Goal: Transaction & Acquisition: Purchase product/service

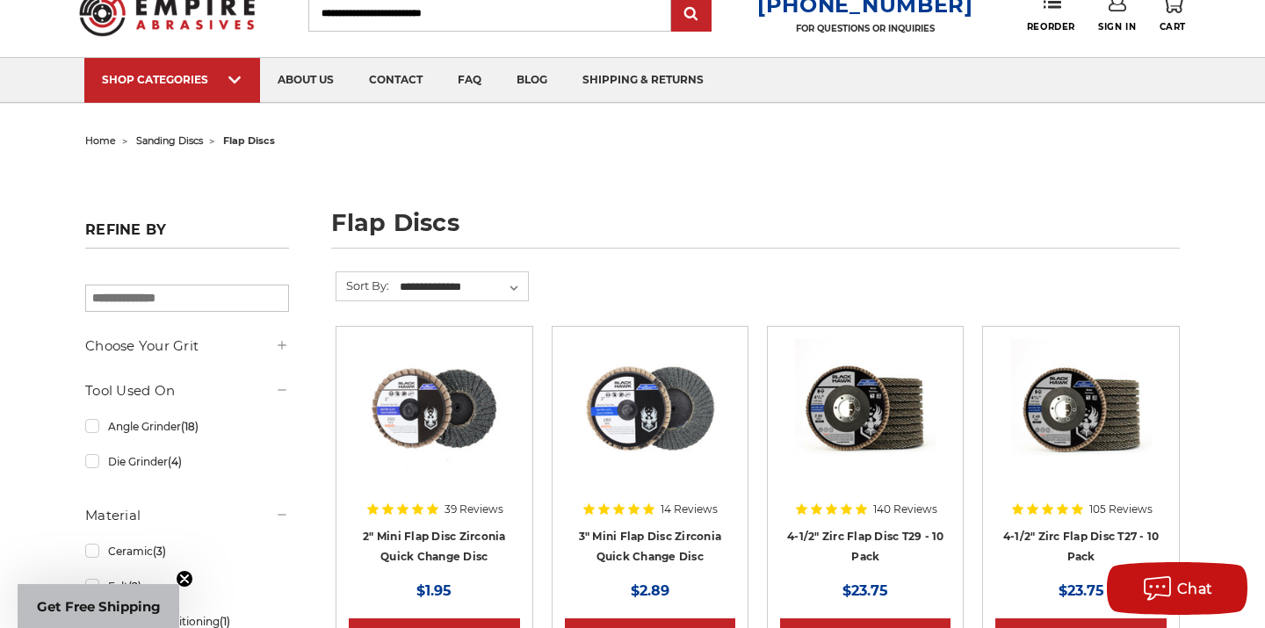
scroll to position [65, 0]
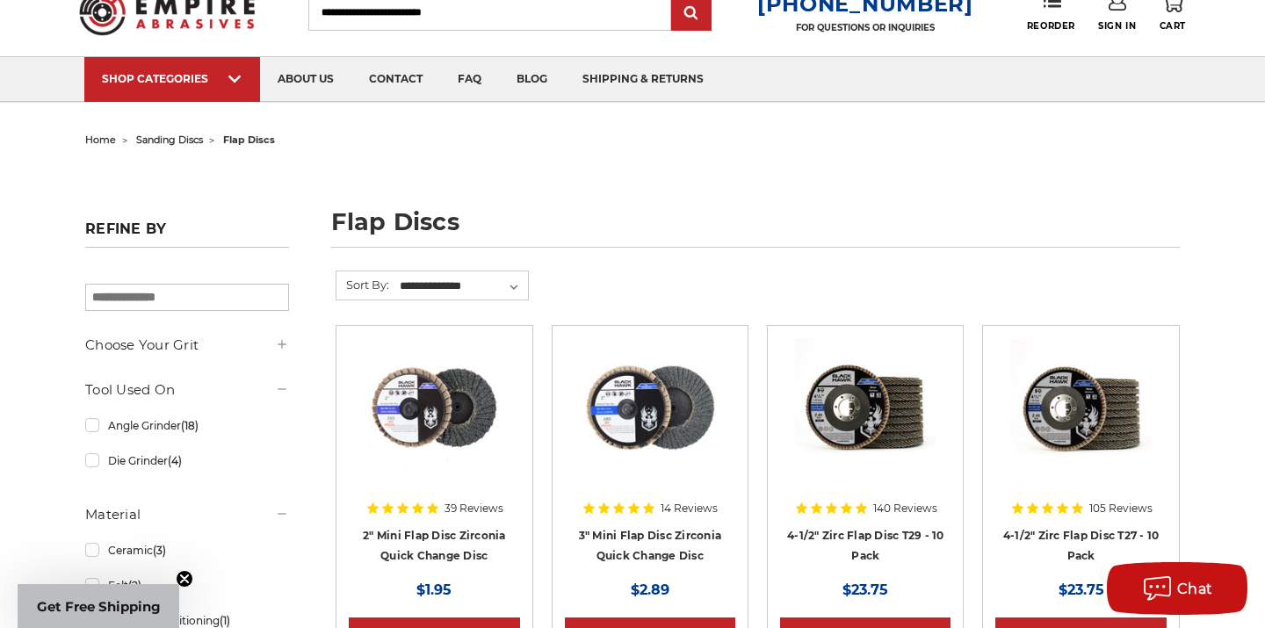
click at [213, 11] on img at bounding box center [167, 12] width 176 height 69
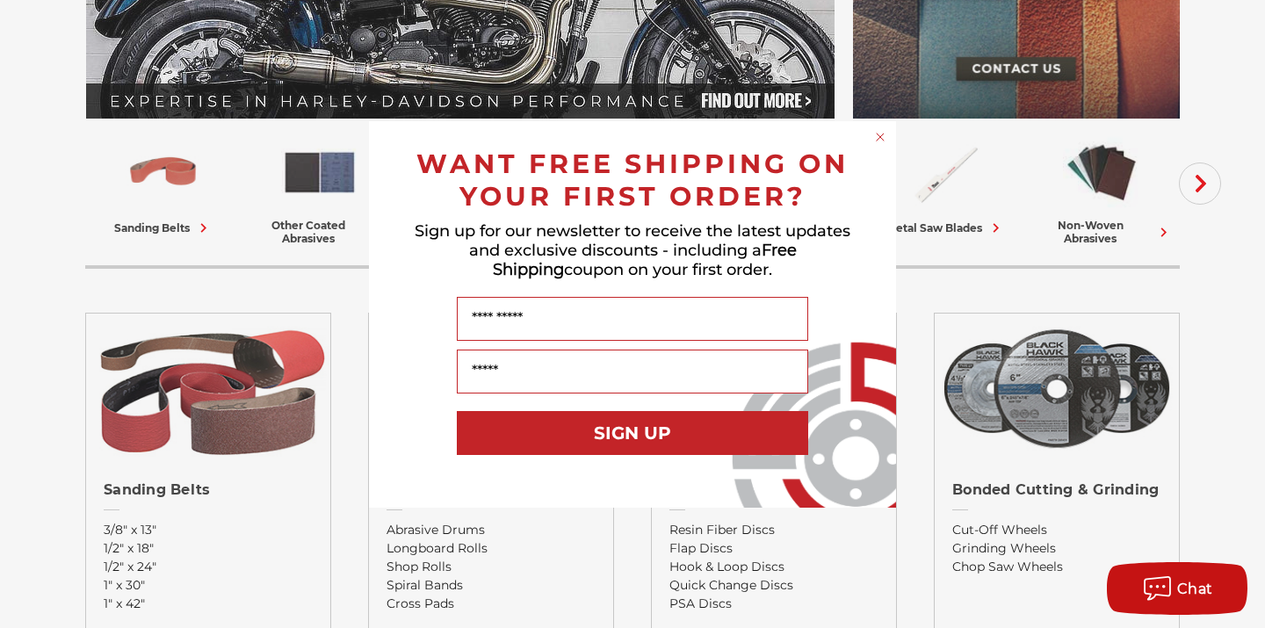
click at [883, 132] on circle "Close dialog" at bounding box center [880, 136] width 17 height 17
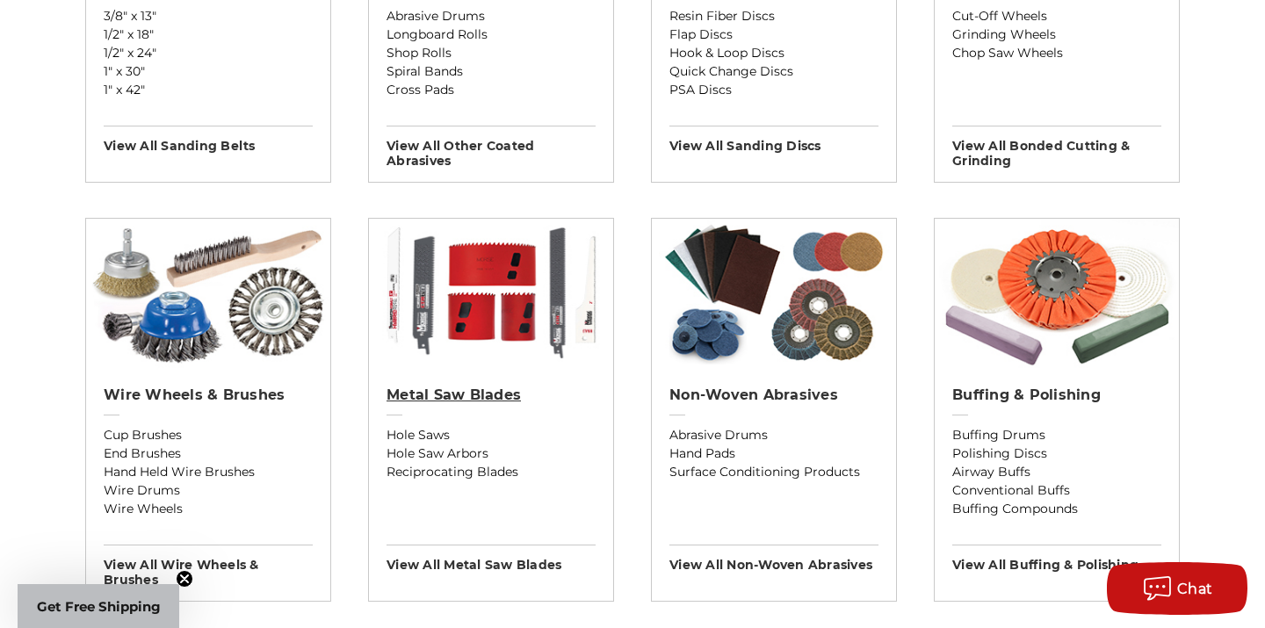
scroll to position [882, 0]
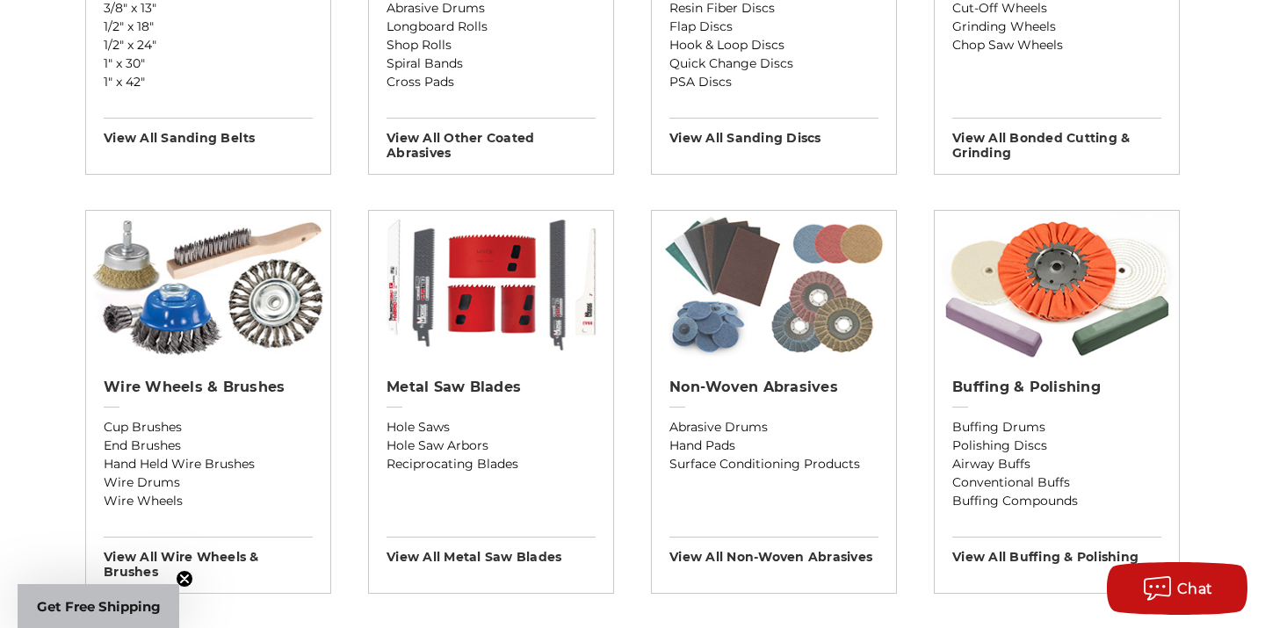
click at [711, 341] on img at bounding box center [774, 285] width 244 height 149
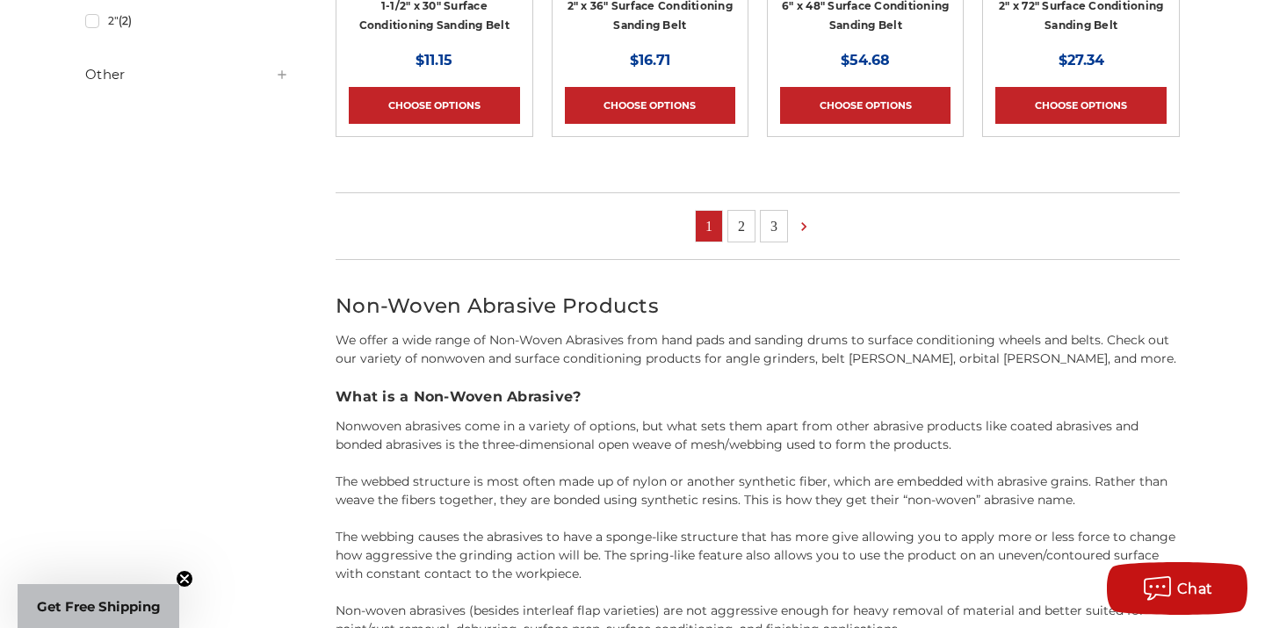
scroll to position [1618, 0]
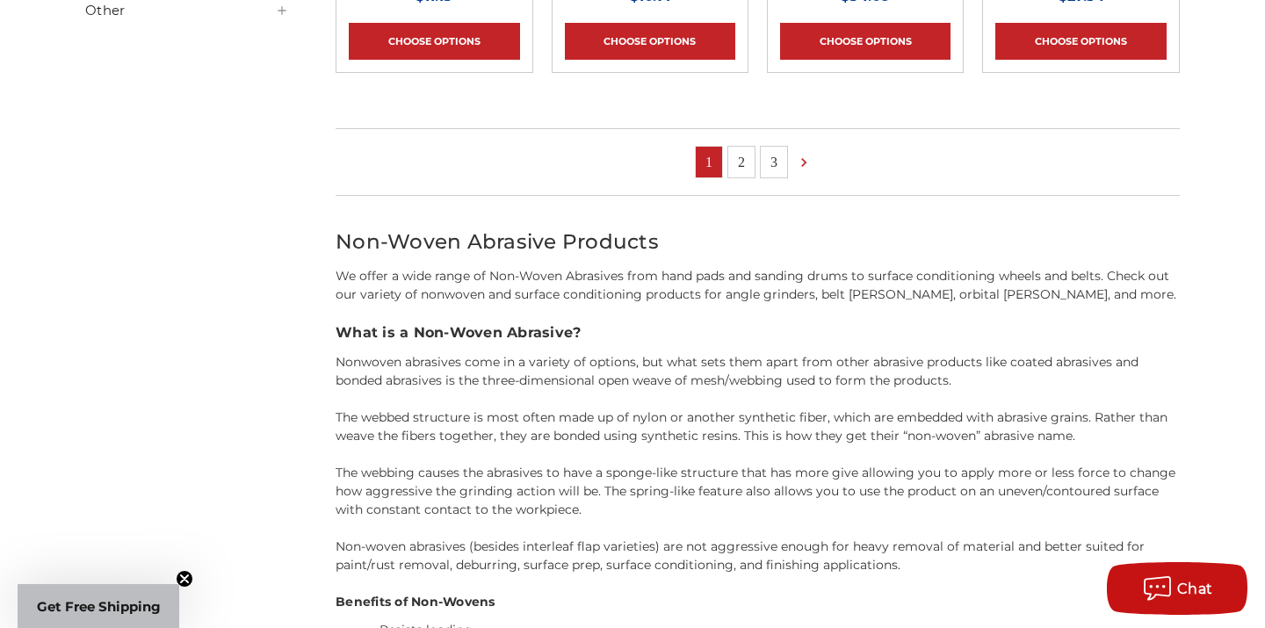
click at [747, 159] on link "2" at bounding box center [741, 162] width 26 height 31
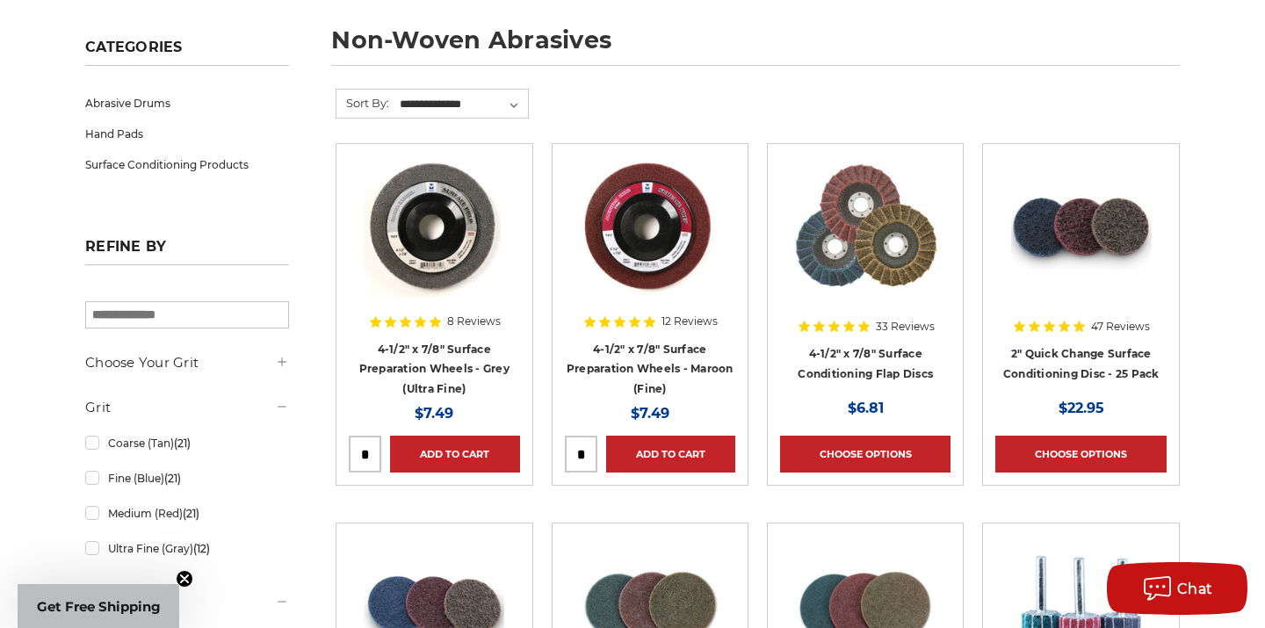
scroll to position [249, 0]
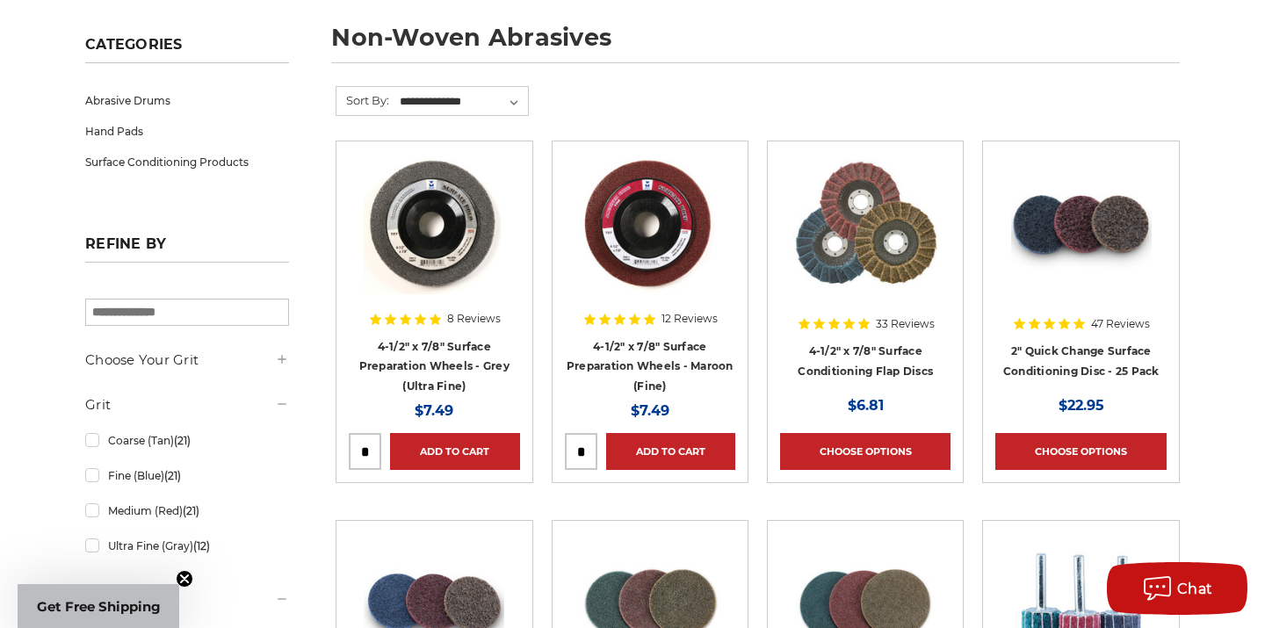
click at [1074, 357] on h4 "2" Quick Change Surface Conditioning Disc - 25 Pack" at bounding box center [1080, 365] width 170 height 49
click at [1074, 344] on link "2" Quick Change Surface Conditioning Disc - 25 Pack" at bounding box center [1081, 360] width 156 height 33
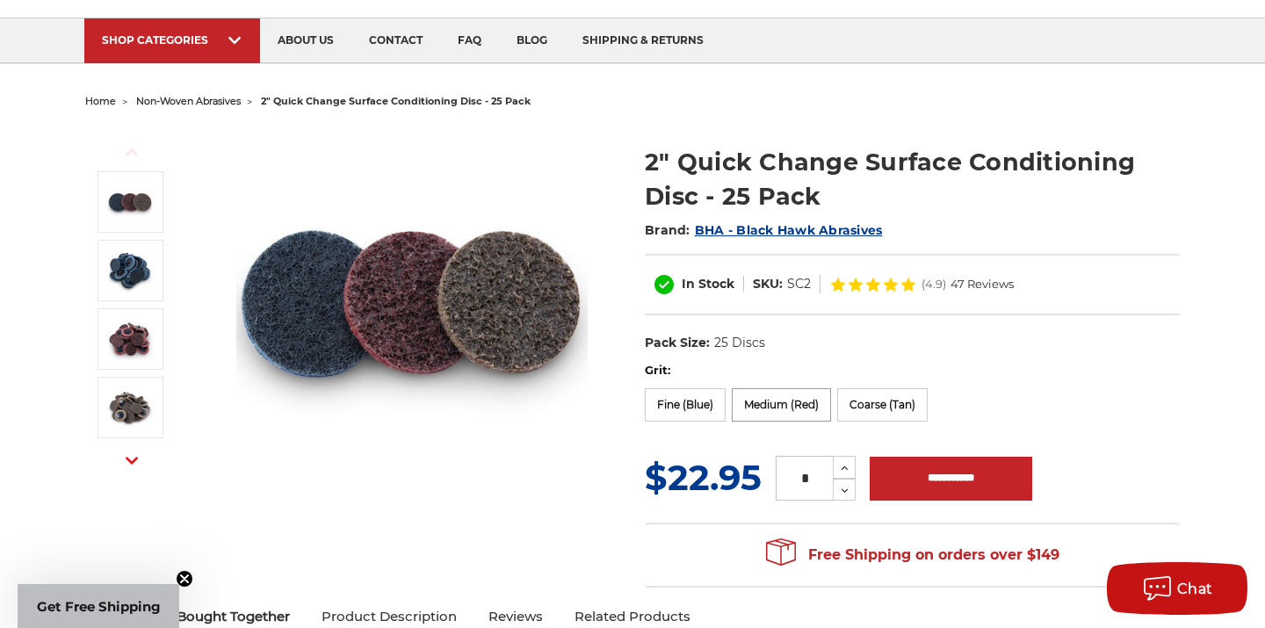
click at [769, 409] on label "Medium (Red)" at bounding box center [781, 404] width 99 height 33
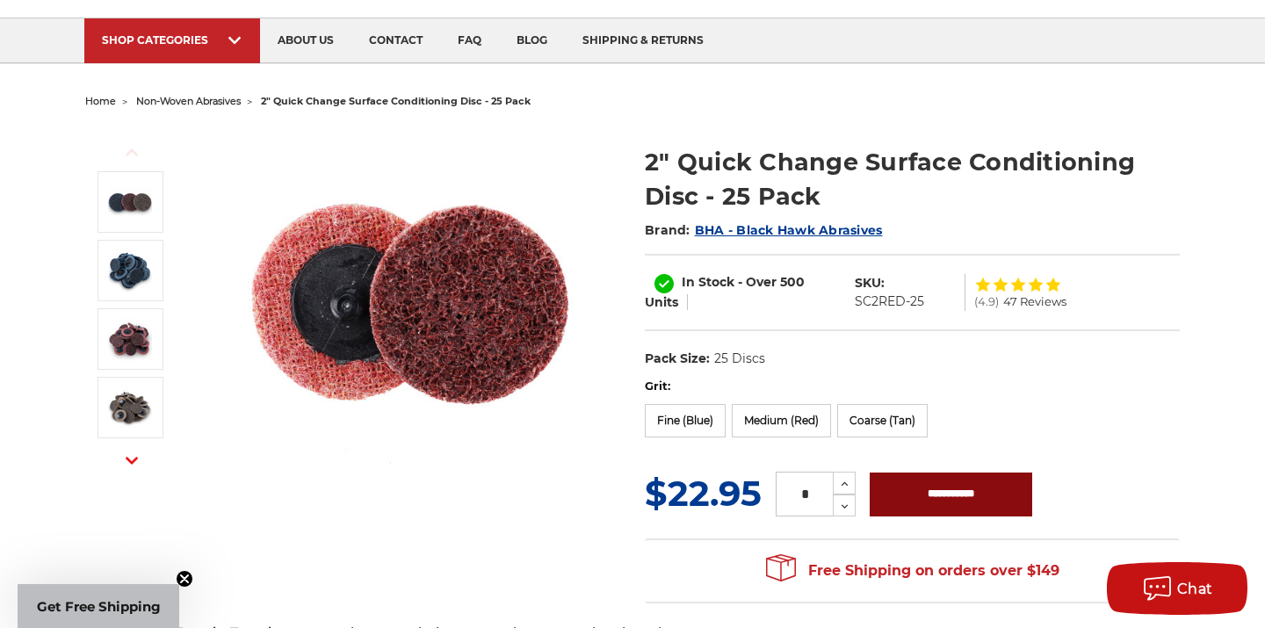
click at [955, 490] on input "**********" at bounding box center [951, 495] width 162 height 44
type input "**********"
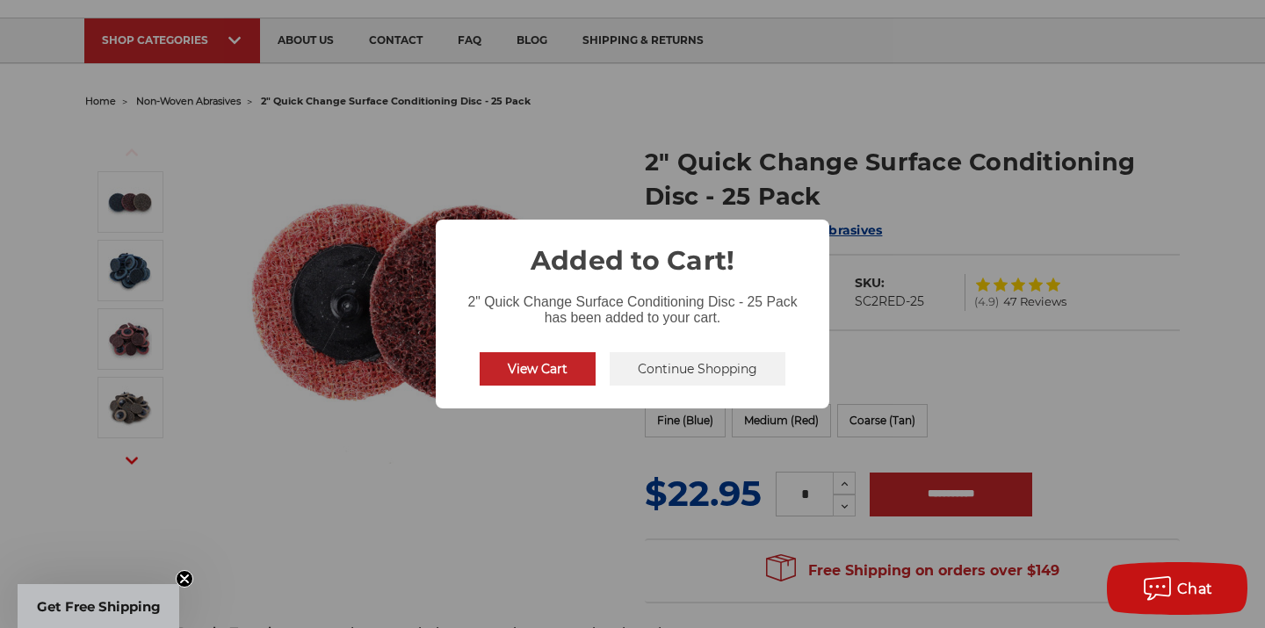
click at [695, 382] on button "Continue Shopping" at bounding box center [698, 368] width 176 height 33
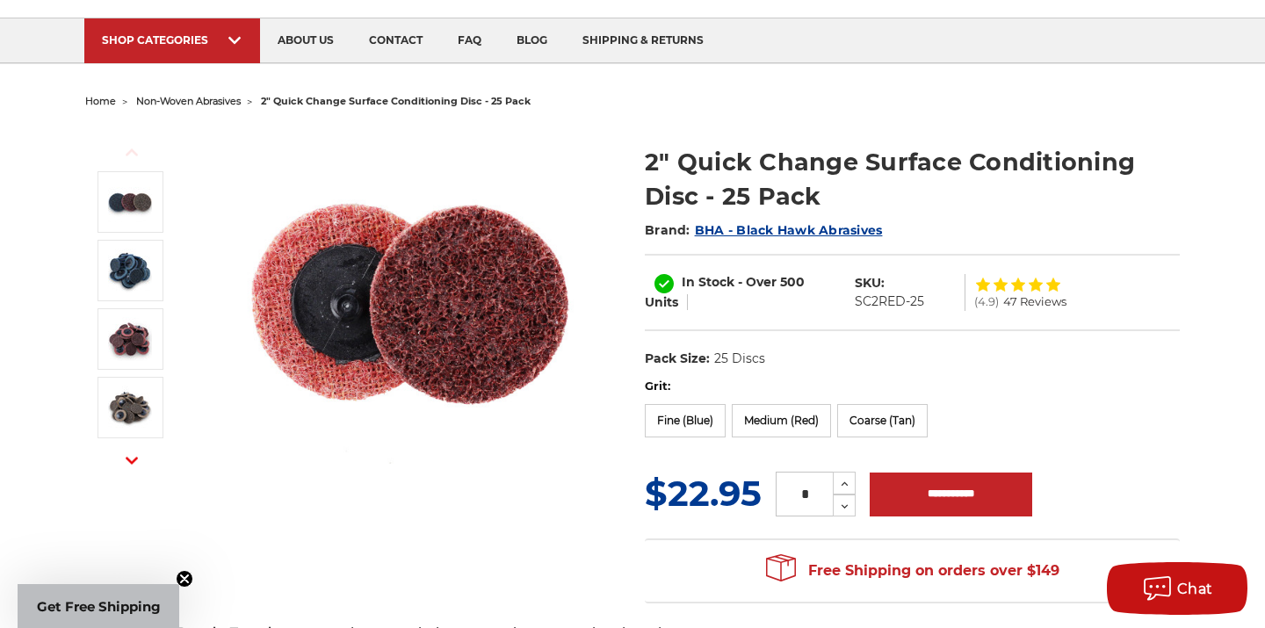
click at [54, 48] on nav "SHOP CATEGORIES sanding belts 3/8" x 13" 1/2" x 18" 1/2" x 24" 1" x 30" 1" x 42…" at bounding box center [632, 40] width 1193 height 44
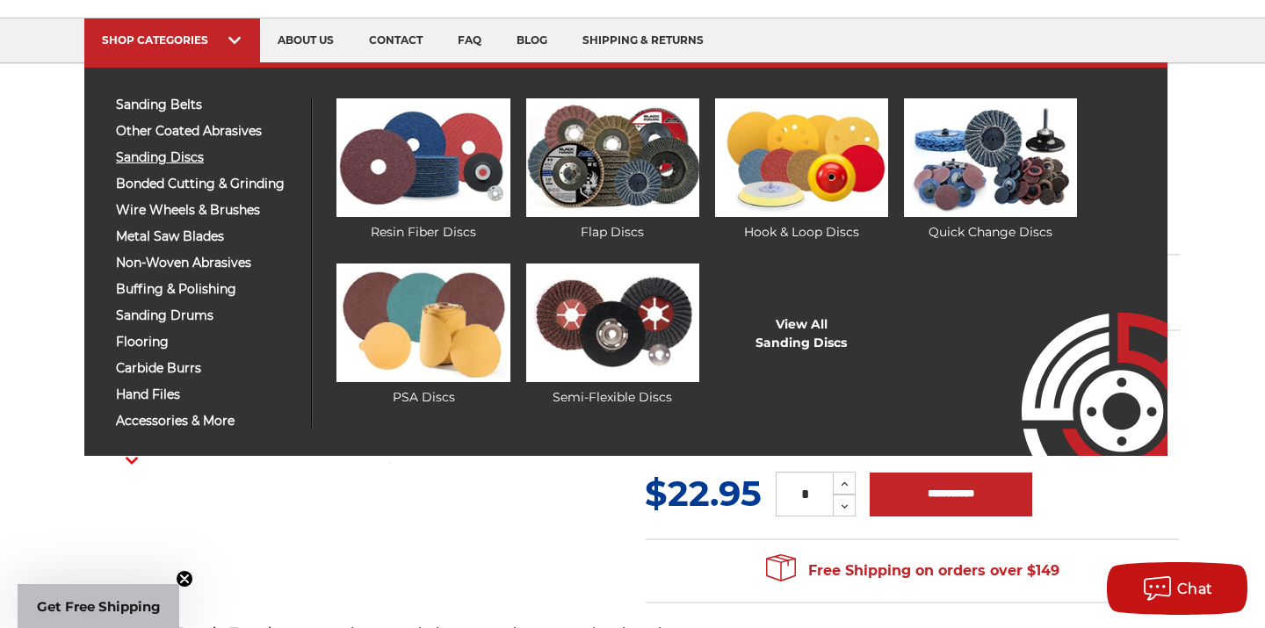
click at [172, 157] on span "sanding discs" at bounding box center [207, 157] width 182 height 13
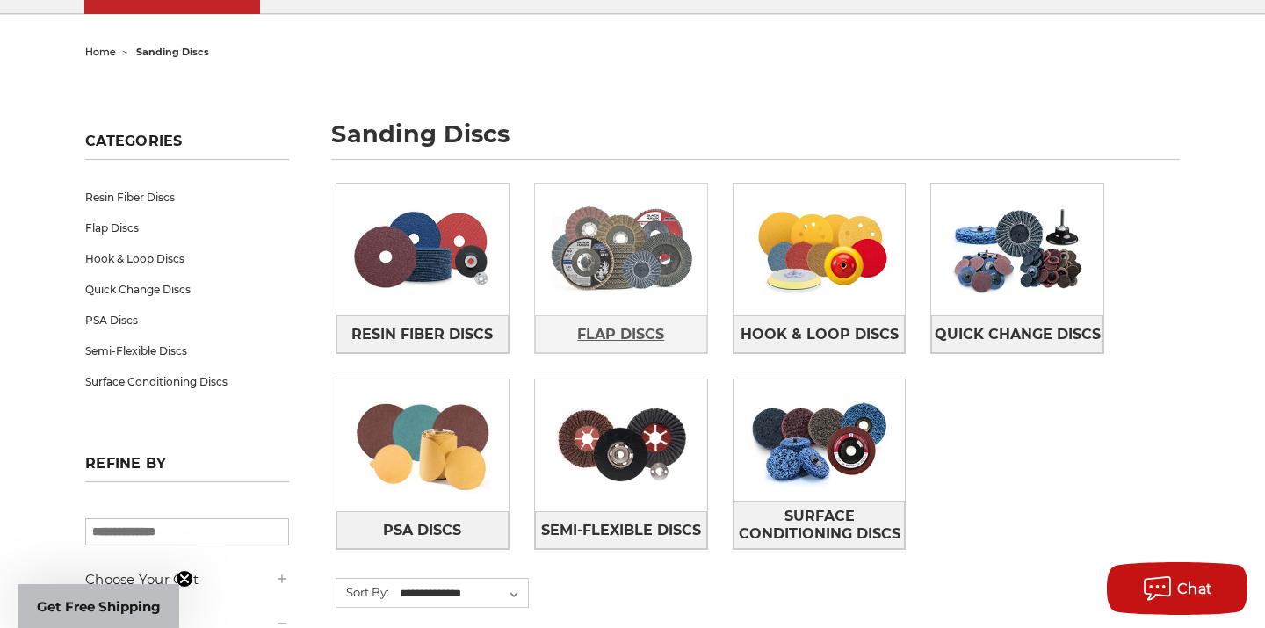
click at [603, 330] on span "Flap Discs" at bounding box center [620, 335] width 87 height 30
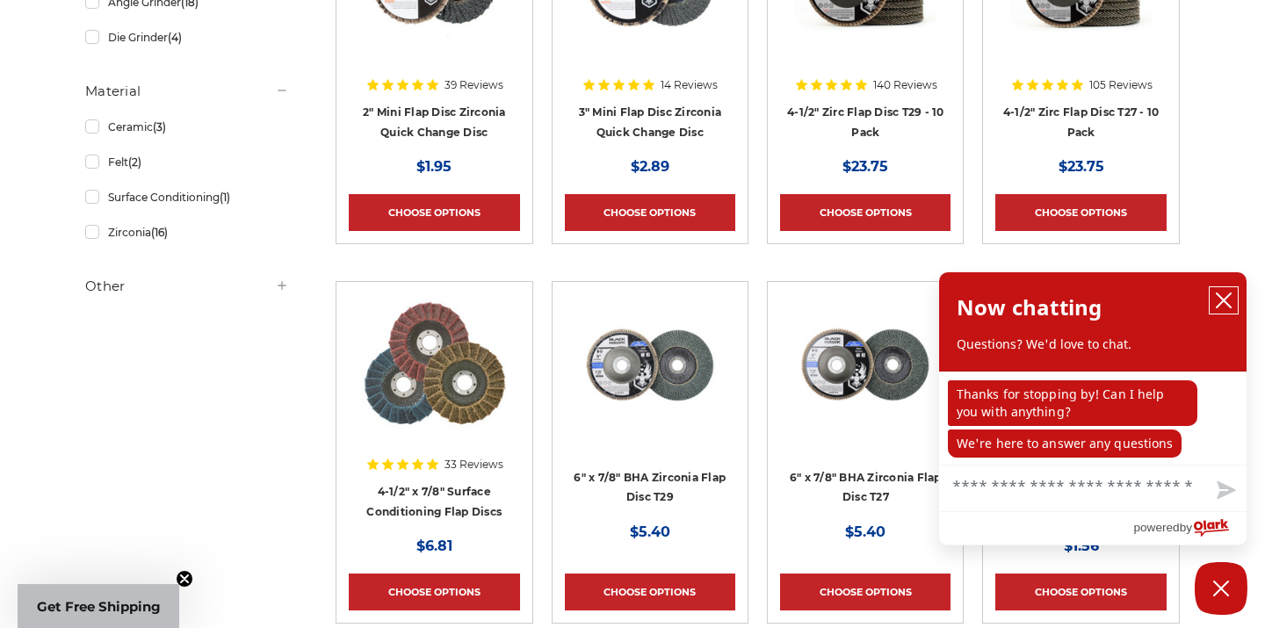
click at [1232, 306] on button "close chatbox" at bounding box center [1224, 300] width 28 height 26
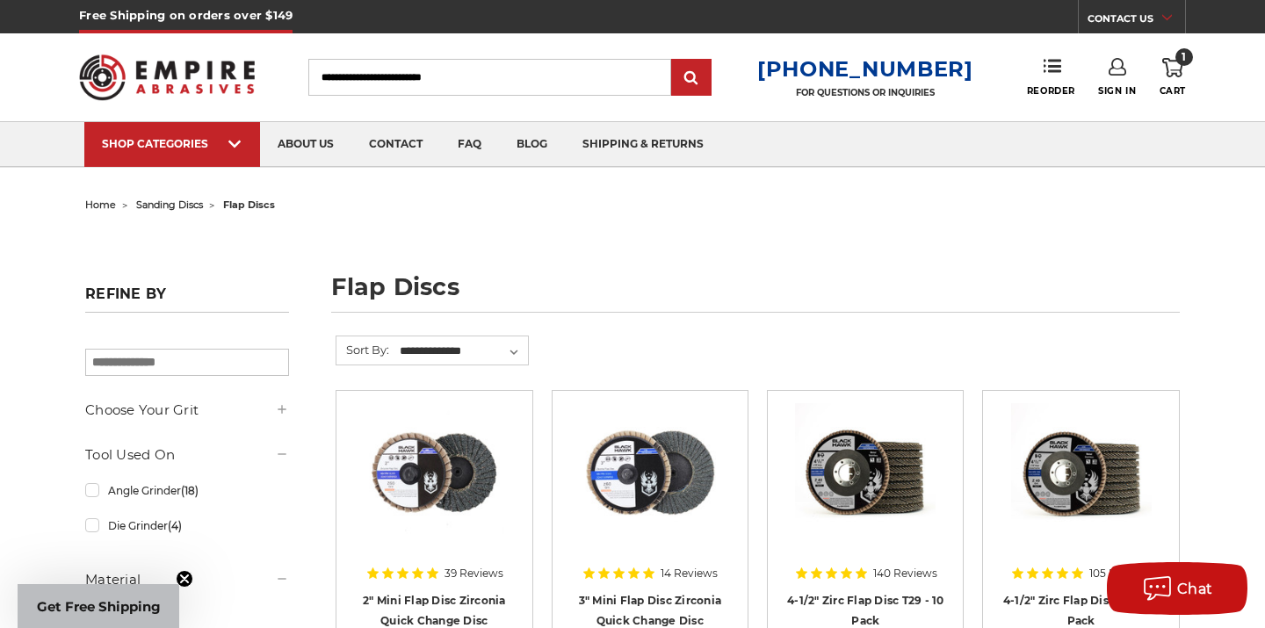
click at [1181, 61] on span "1" at bounding box center [1184, 57] width 18 height 18
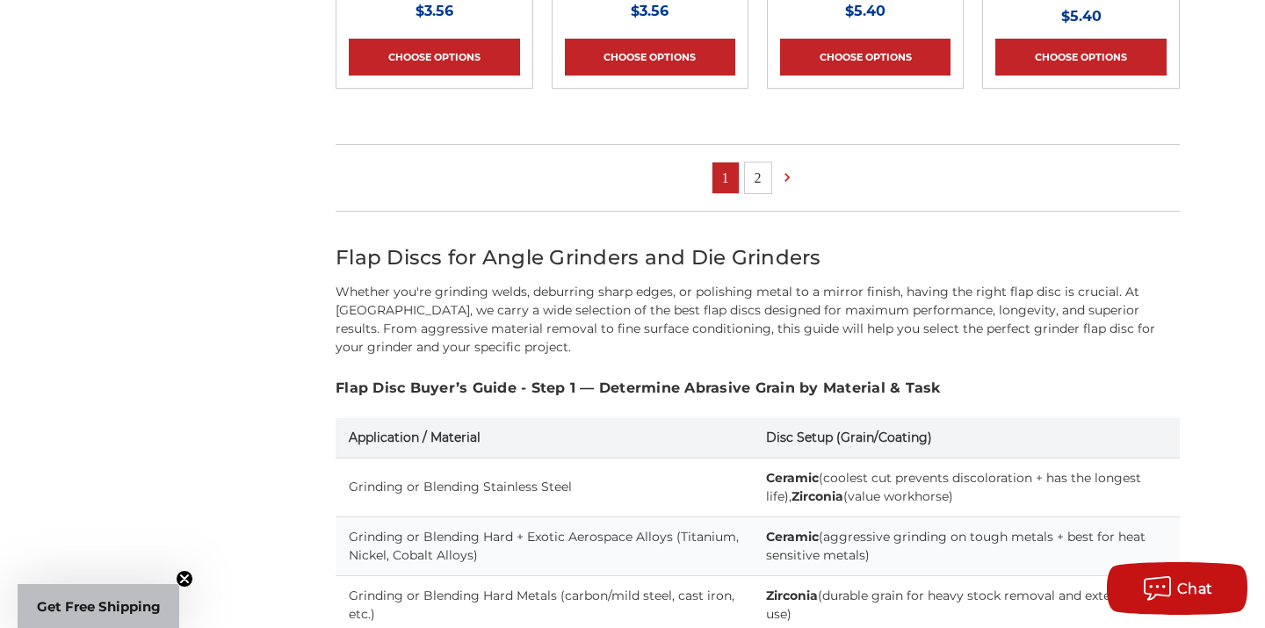
scroll to position [1425, 0]
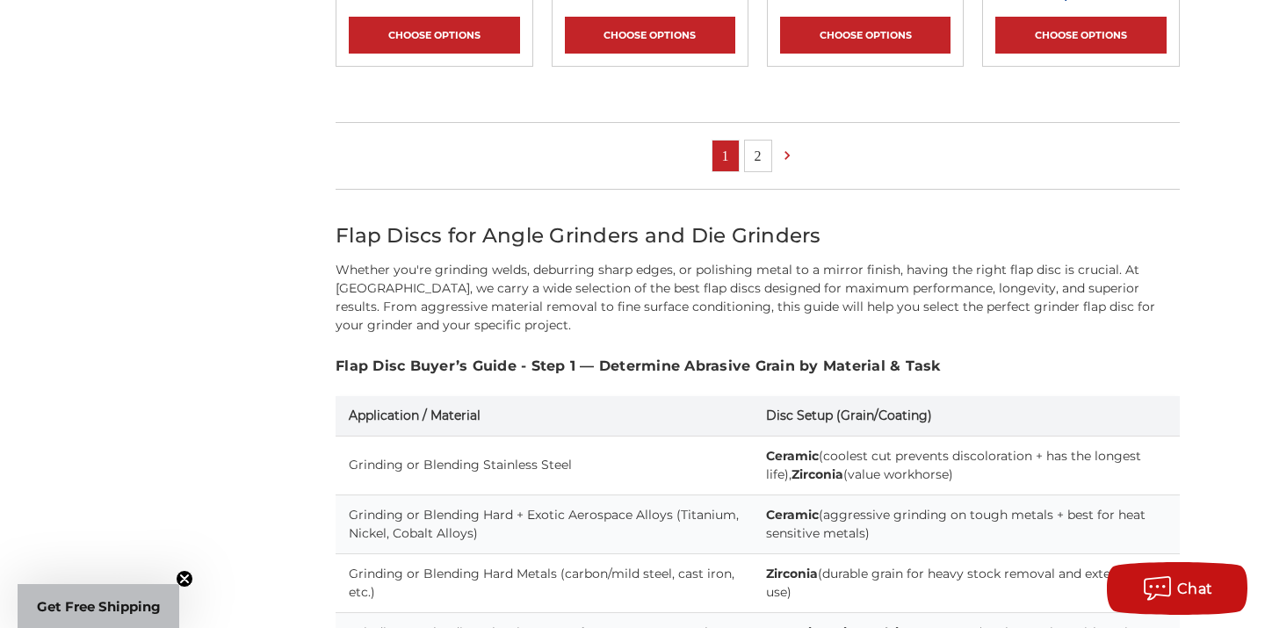
click at [759, 149] on link "2" at bounding box center [758, 156] width 26 height 31
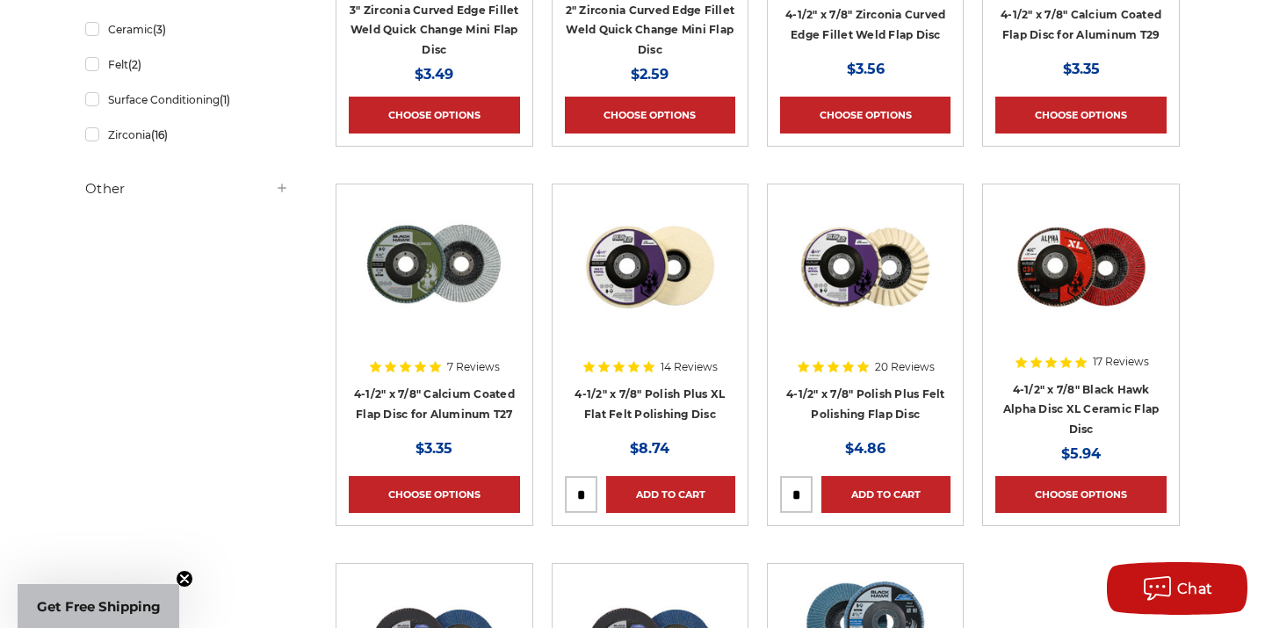
scroll to position [589, 0]
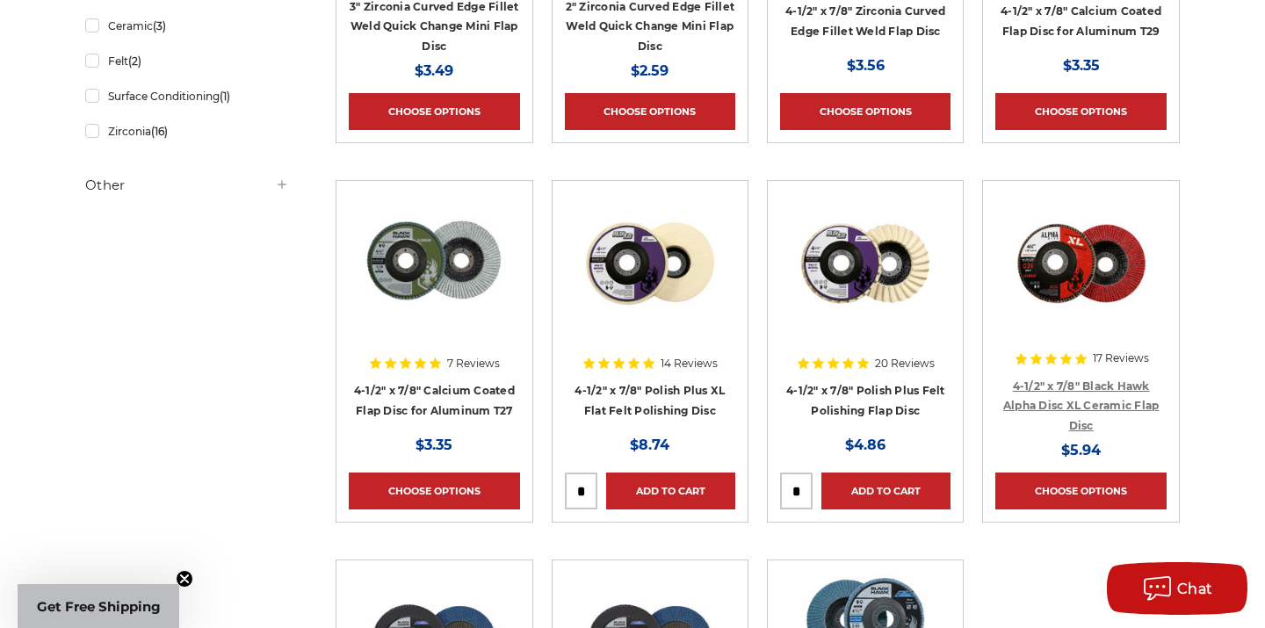
click at [1116, 379] on link "4-1/2" x 7/8" Black Hawk Alpha Disc XL Ceramic Flap Disc" at bounding box center [1081, 405] width 156 height 53
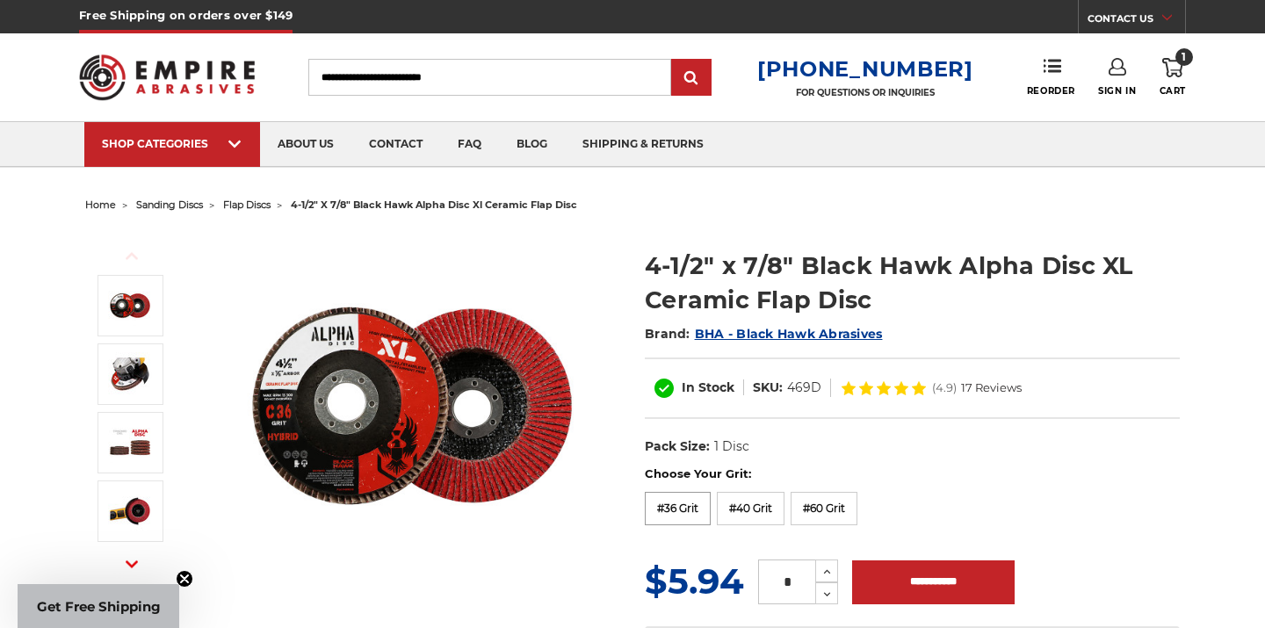
click at [682, 497] on label "#36 Grit" at bounding box center [678, 508] width 66 height 33
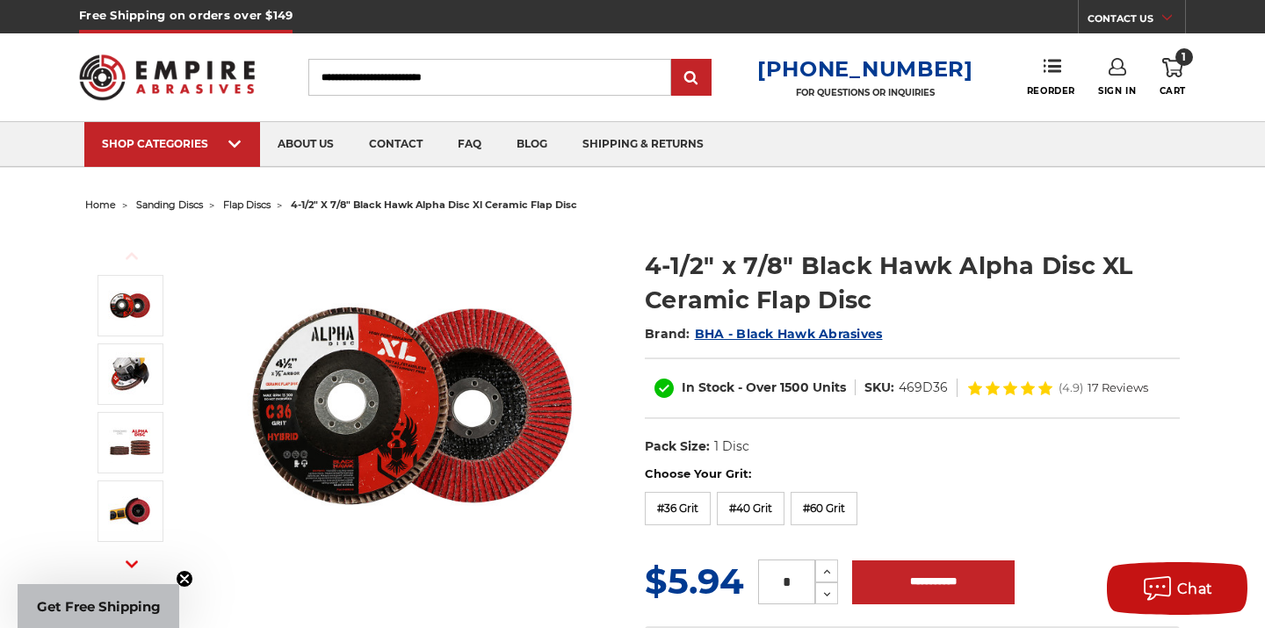
click at [802, 582] on input "*" at bounding box center [786, 582] width 57 height 45
type input "**"
click at [896, 579] on input "**********" at bounding box center [933, 582] width 162 height 44
type input "**********"
click at [1170, 72] on icon at bounding box center [1172, 67] width 21 height 19
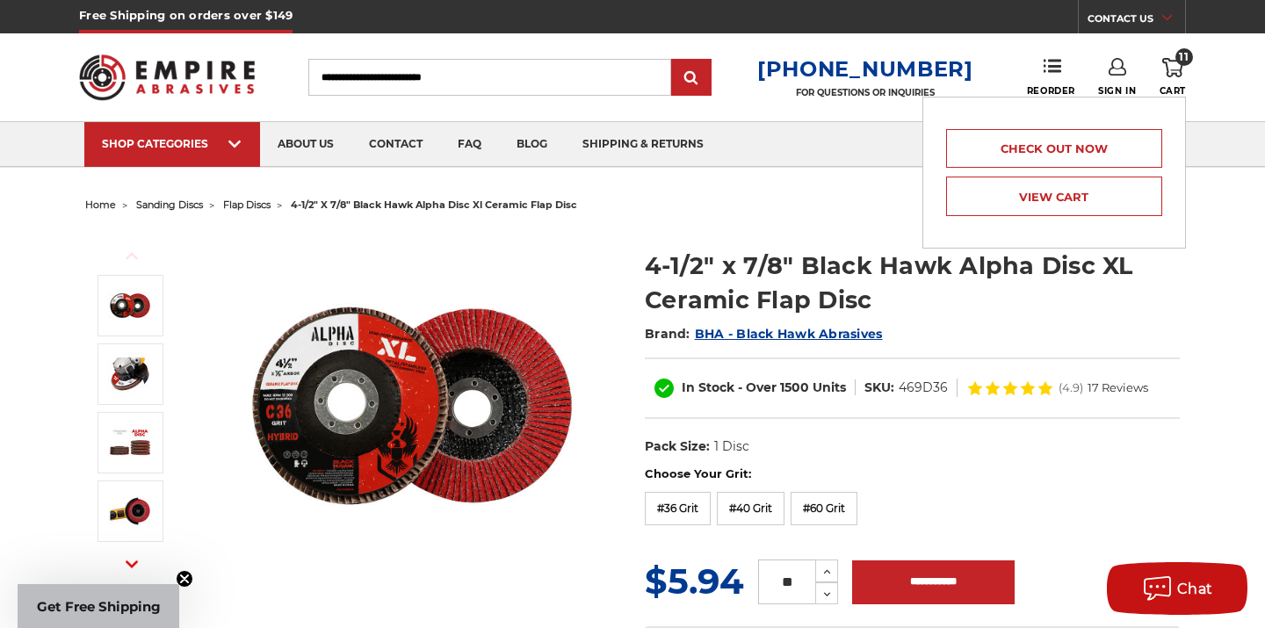
click at [778, 219] on div "Previous Next Brand:" at bounding box center [632, 459] width 1119 height 483
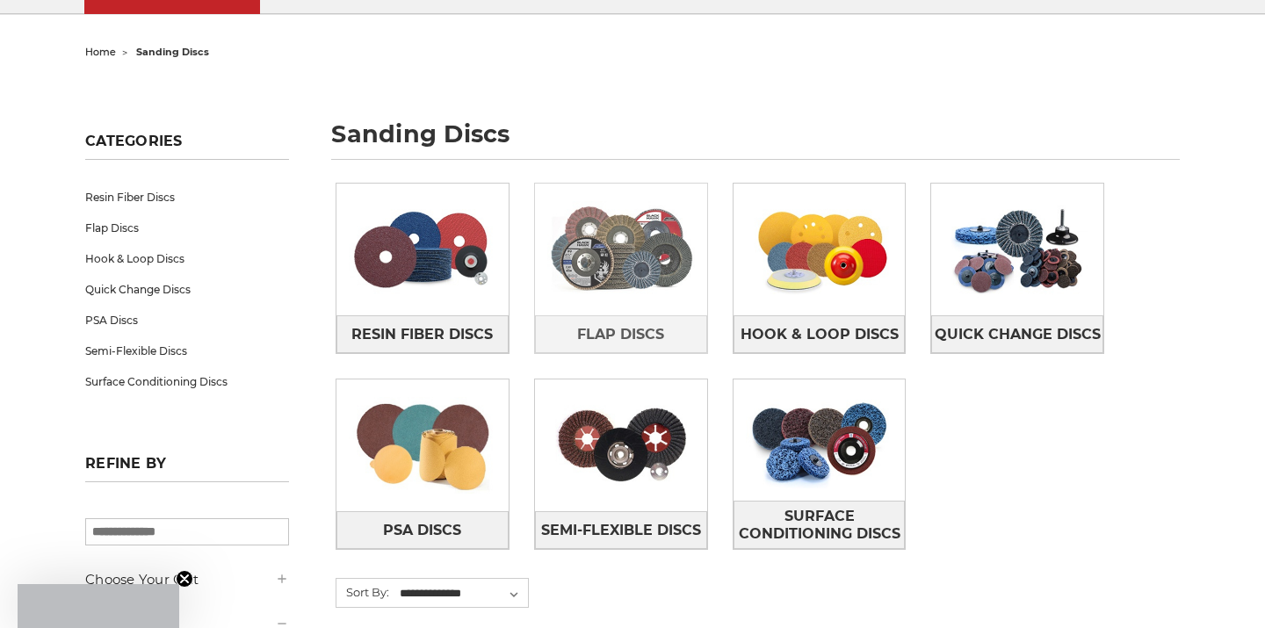
scroll to position [153, 0]
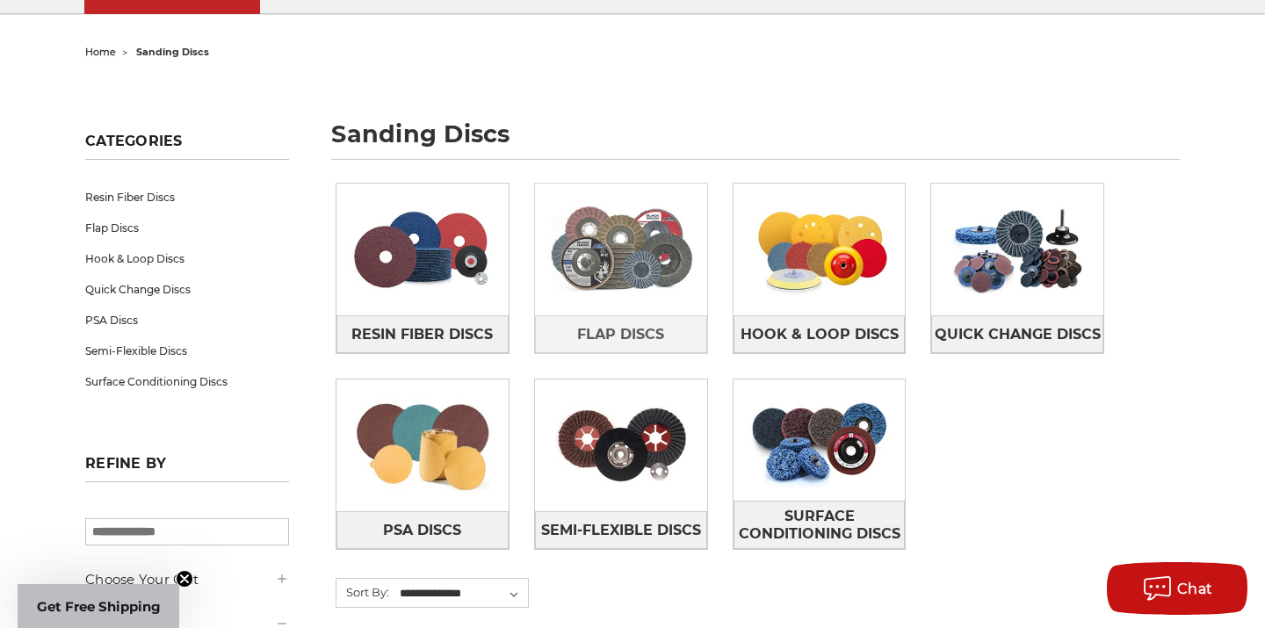
click at [597, 256] on img at bounding box center [621, 249] width 172 height 121
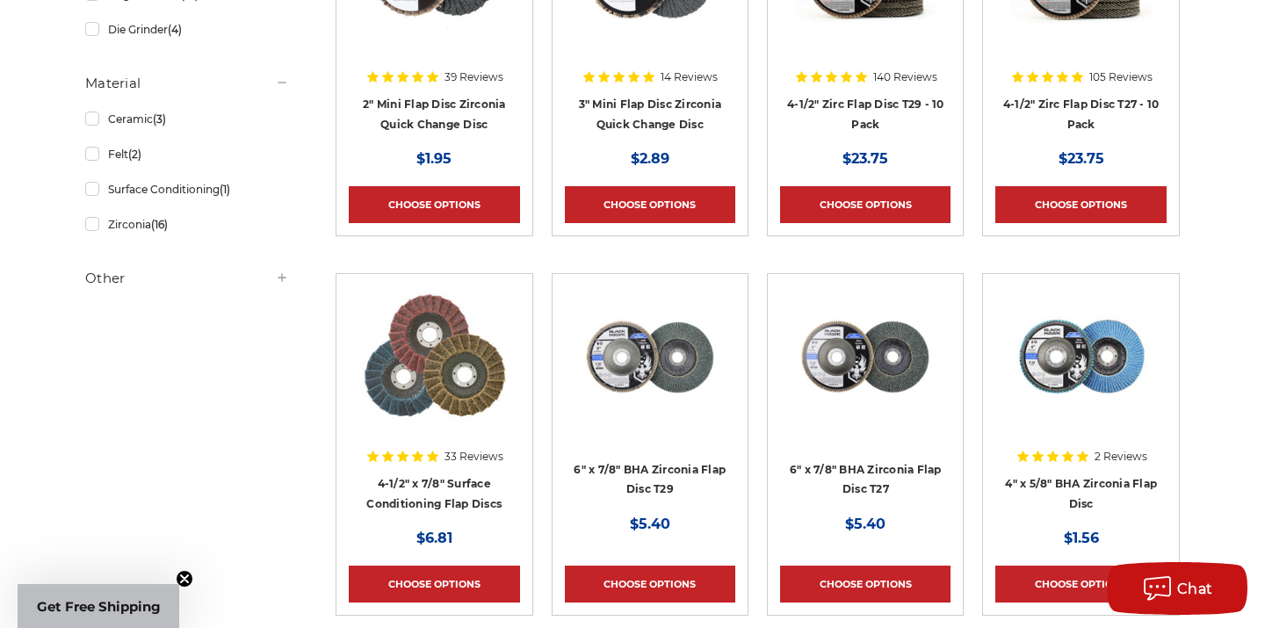
scroll to position [535, 0]
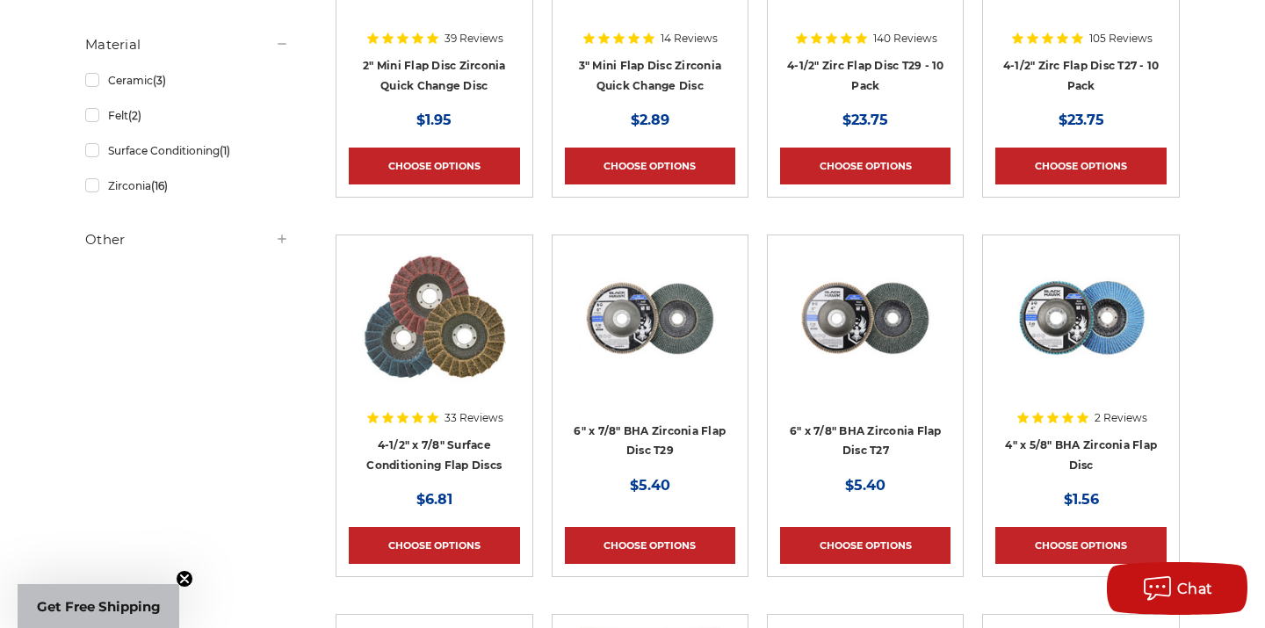
click at [431, 313] on img at bounding box center [434, 318] width 144 height 141
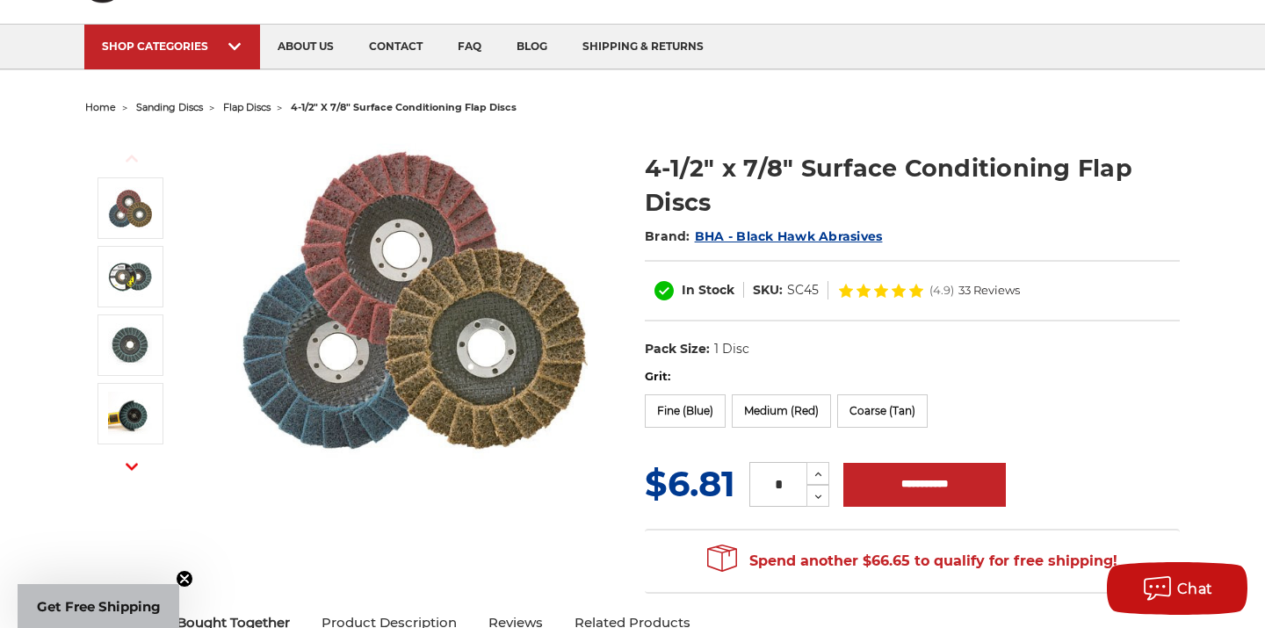
scroll to position [112, 0]
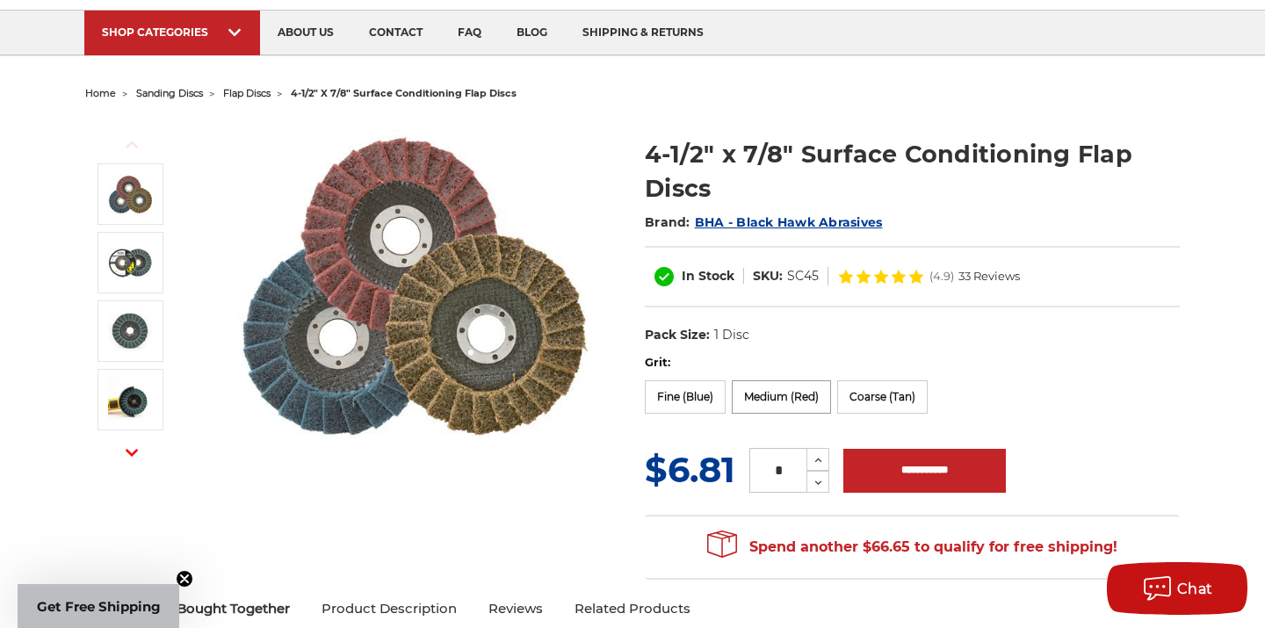
click at [784, 401] on label "Medium (Red)" at bounding box center [781, 396] width 99 height 33
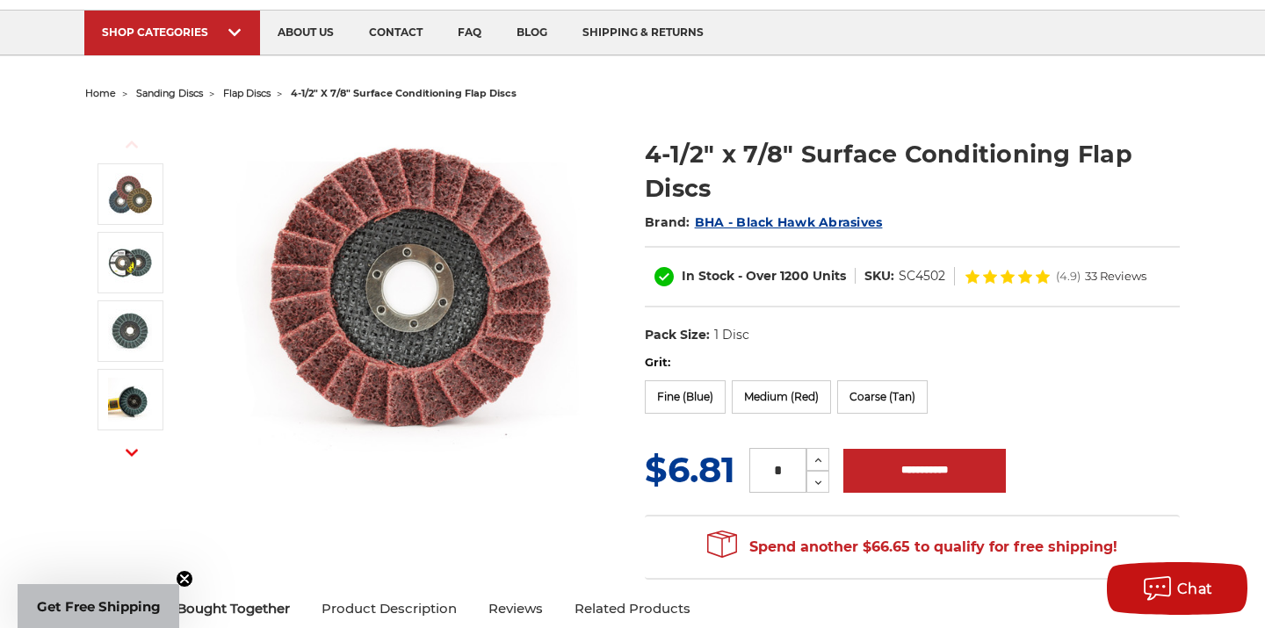
click at [796, 473] on input "*" at bounding box center [777, 470] width 57 height 45
type input "*"
click at [906, 473] on input "**********" at bounding box center [924, 471] width 162 height 44
type input "**********"
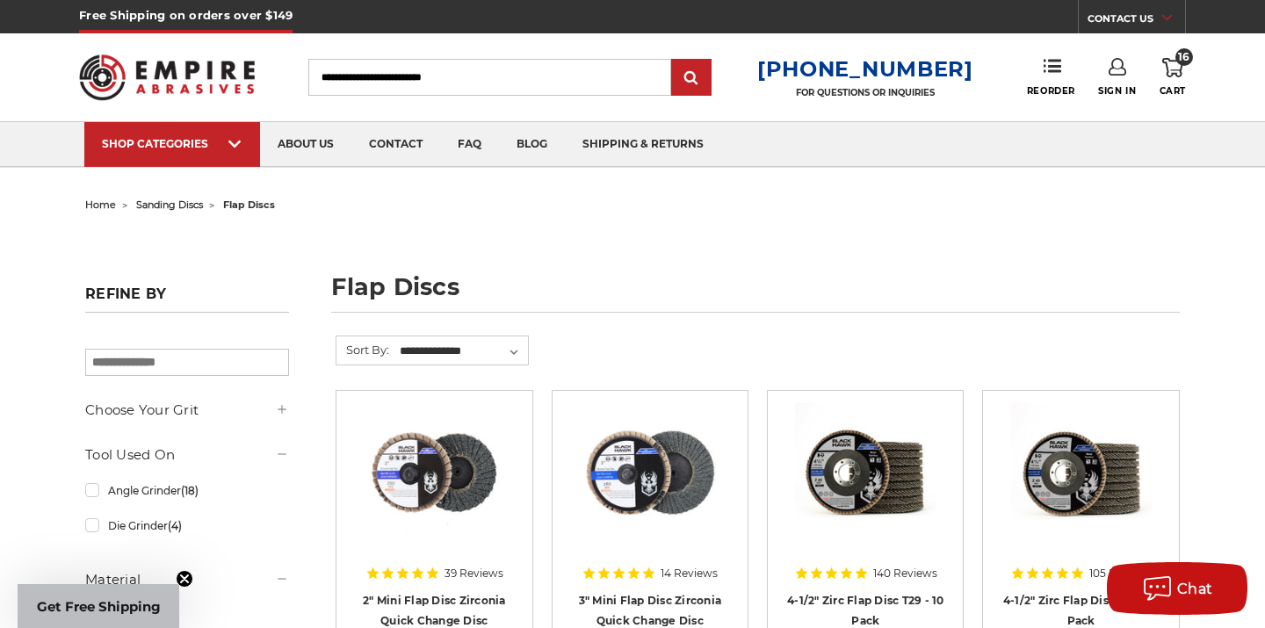
click at [193, 85] on img at bounding box center [167, 77] width 176 height 69
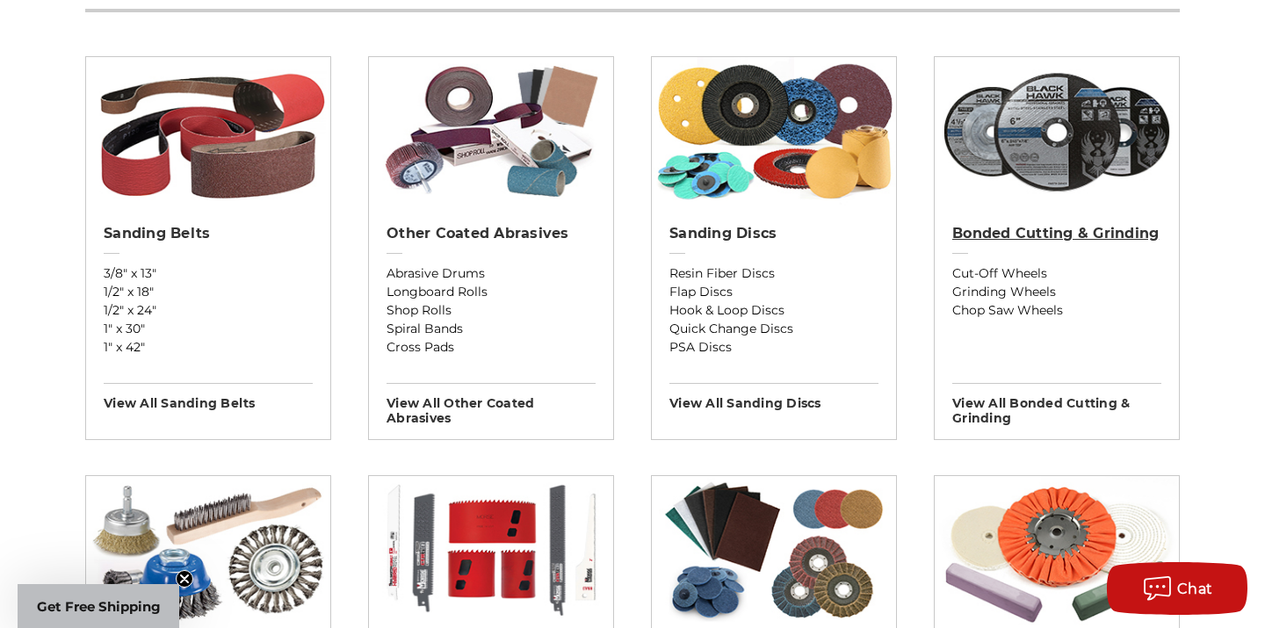
click at [1039, 242] on h2 "Bonded Cutting & Grinding" at bounding box center [1056, 234] width 209 height 18
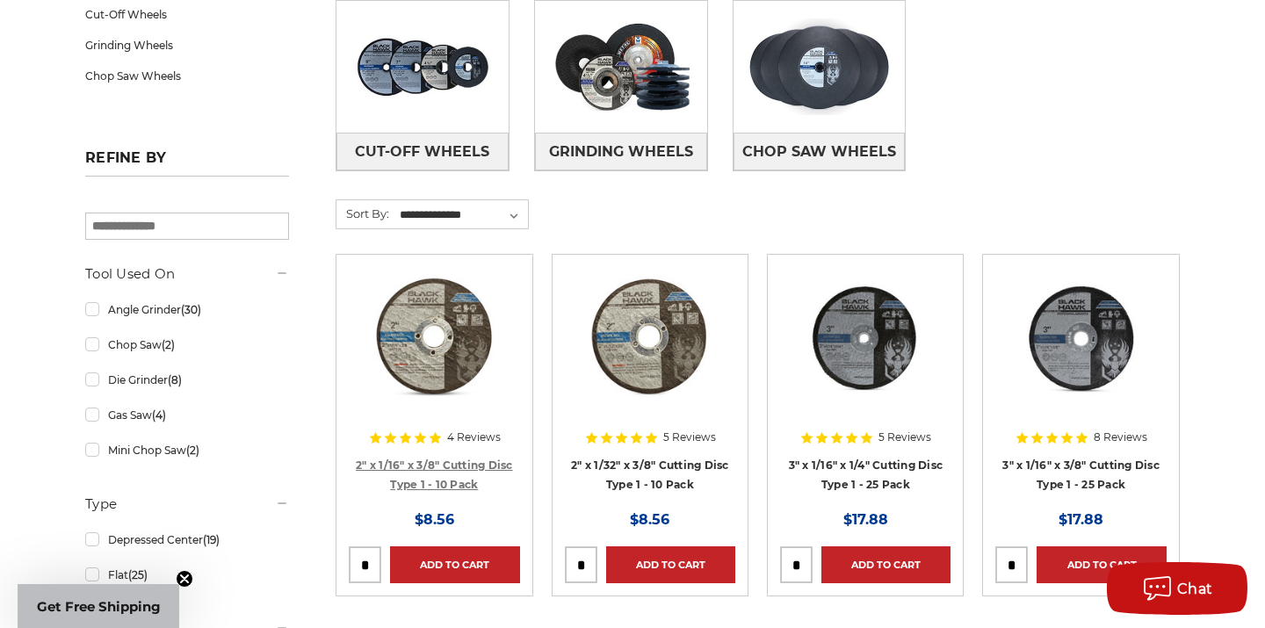
click at [406, 465] on link "2" x 1/16" x 3/8" Cutting Disc Type 1 - 10 Pack" at bounding box center [434, 475] width 157 height 33
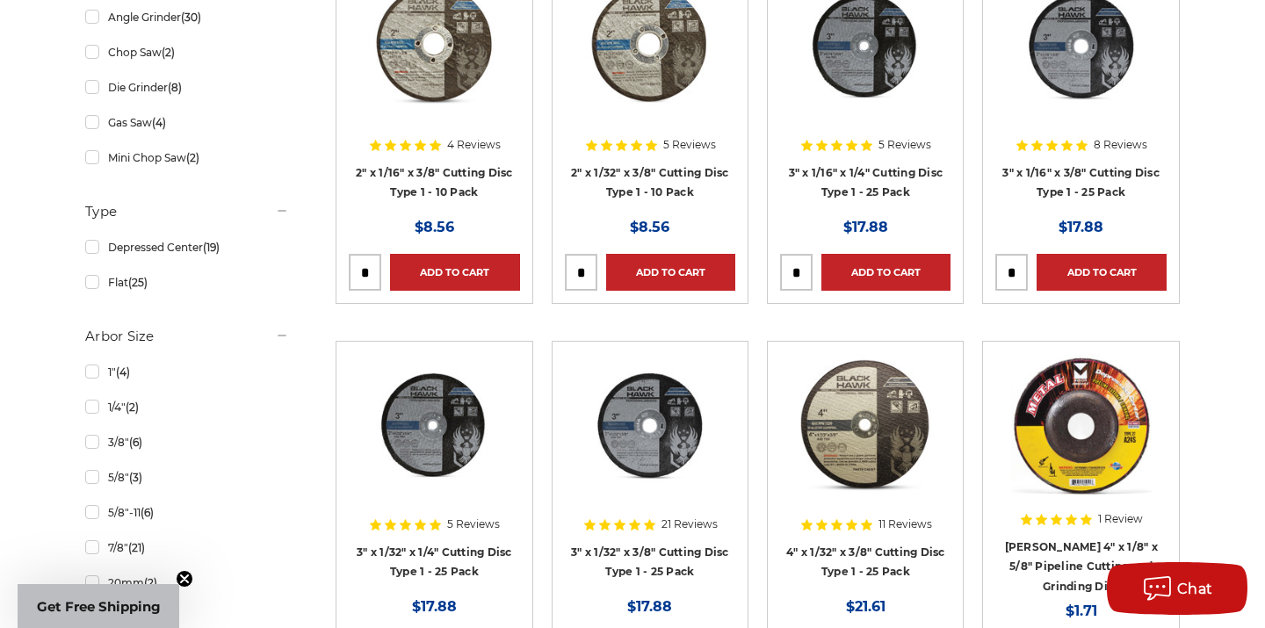
scroll to position [629, 0]
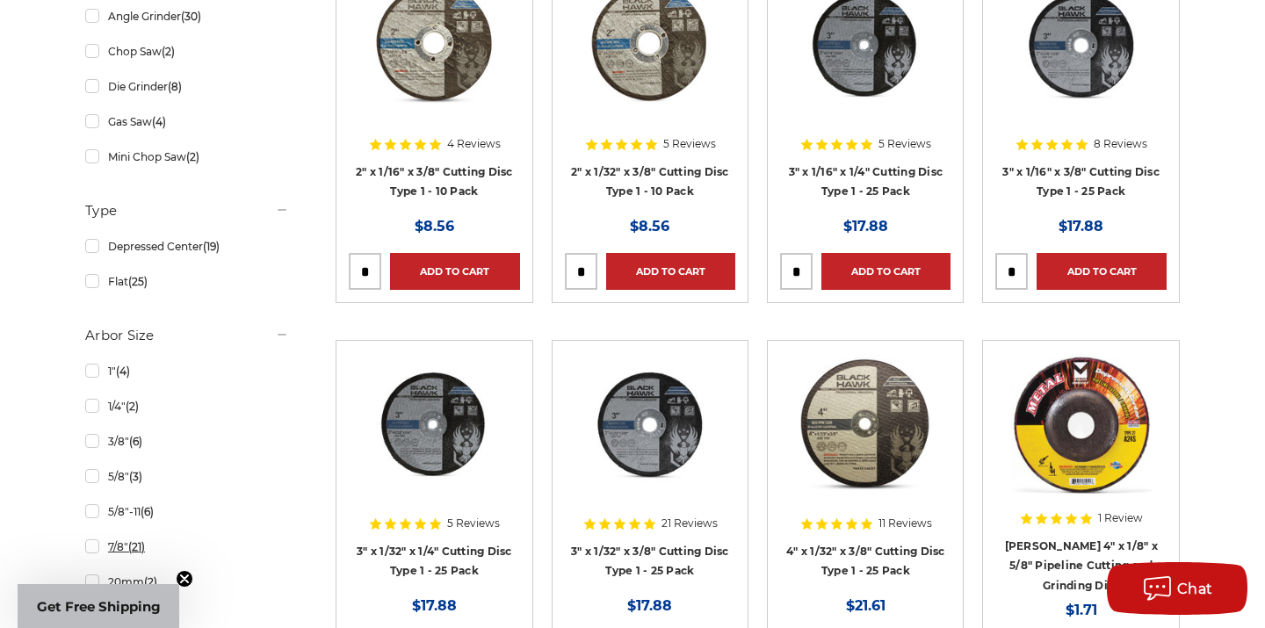
click at [96, 554] on link "7/8" (21)" at bounding box center [187, 546] width 204 height 31
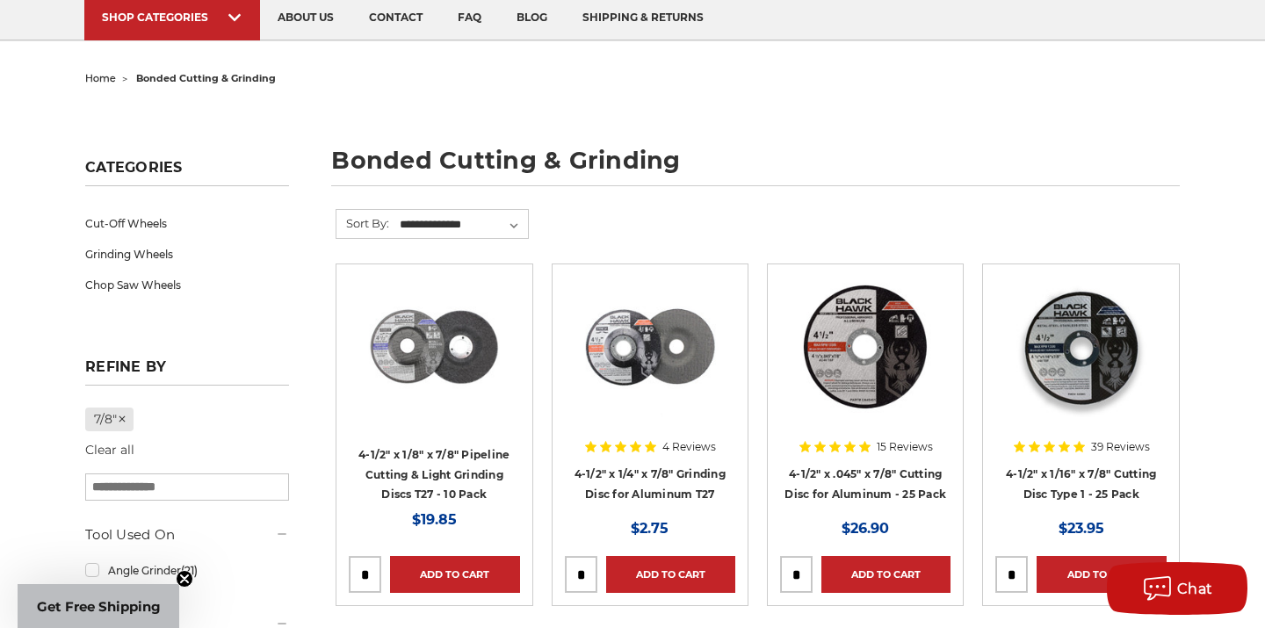
scroll to position [128, 0]
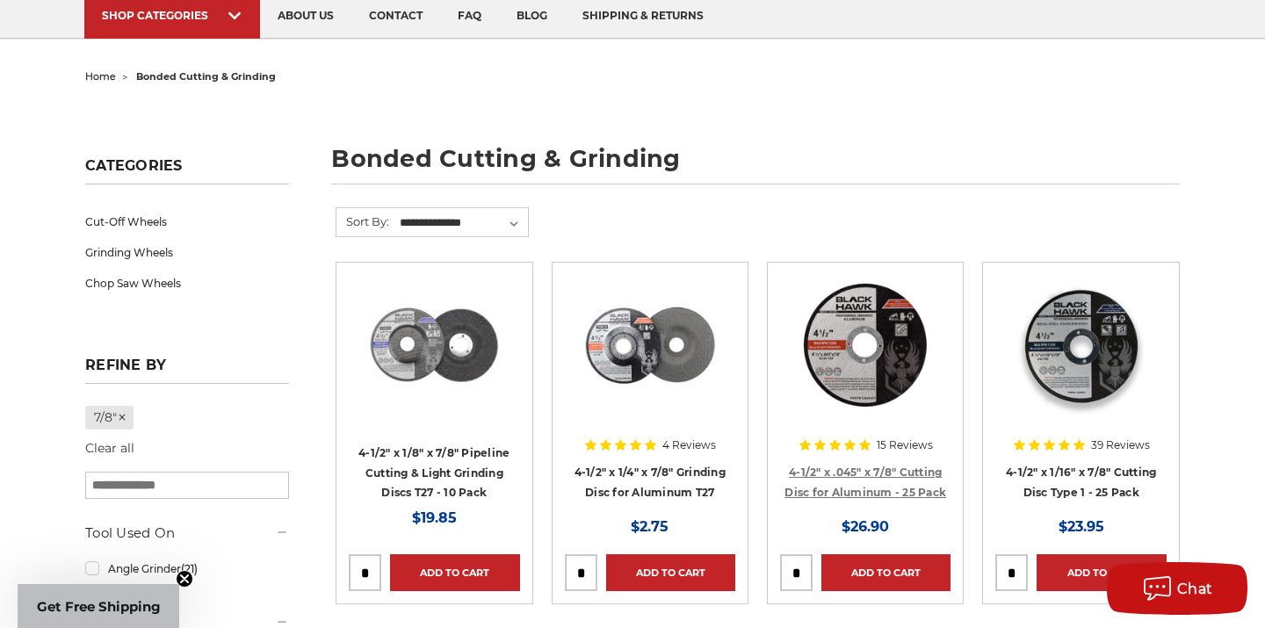
click at [866, 492] on link "4-1/2" x .045" x 7/8" Cutting Disc for Aluminum - 25 Pack" at bounding box center [865, 482] width 162 height 33
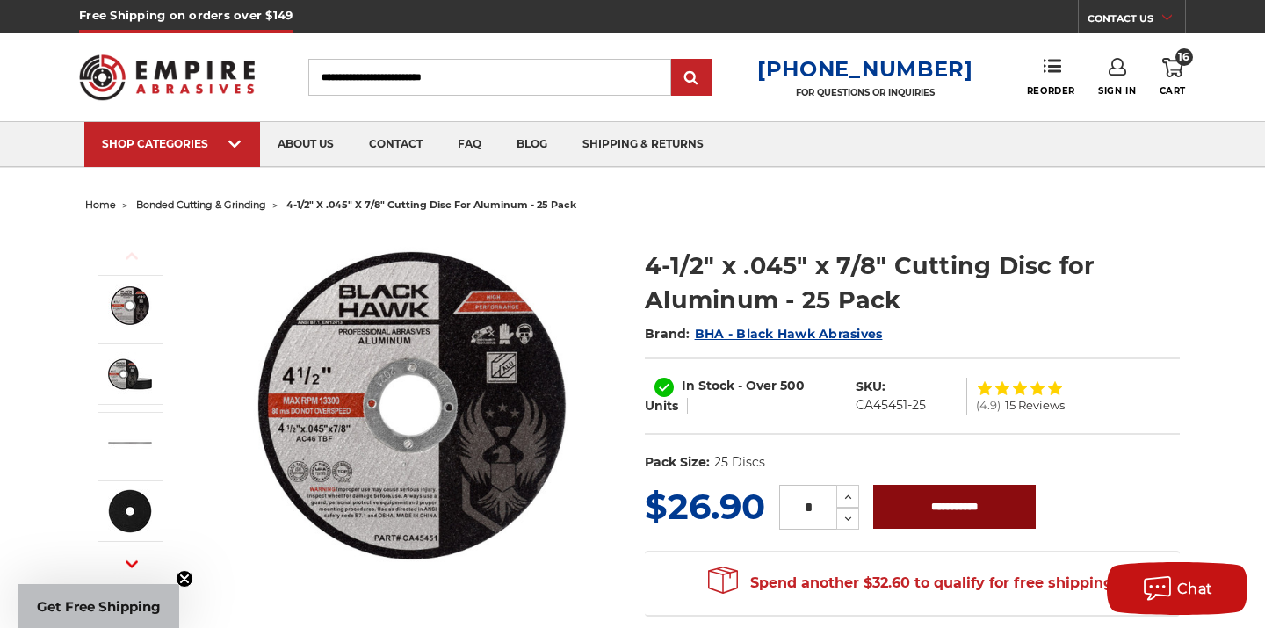
click at [980, 511] on input "**********" at bounding box center [954, 507] width 162 height 44
type input "**********"
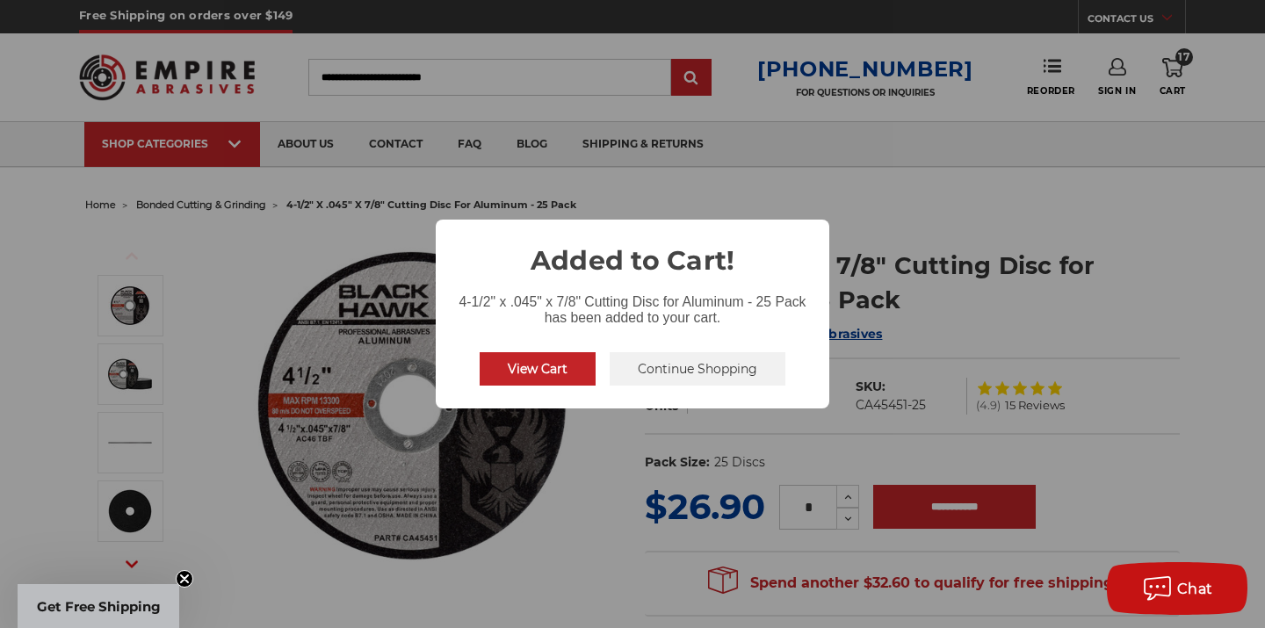
click at [522, 366] on button "View Cart" at bounding box center [538, 368] width 116 height 33
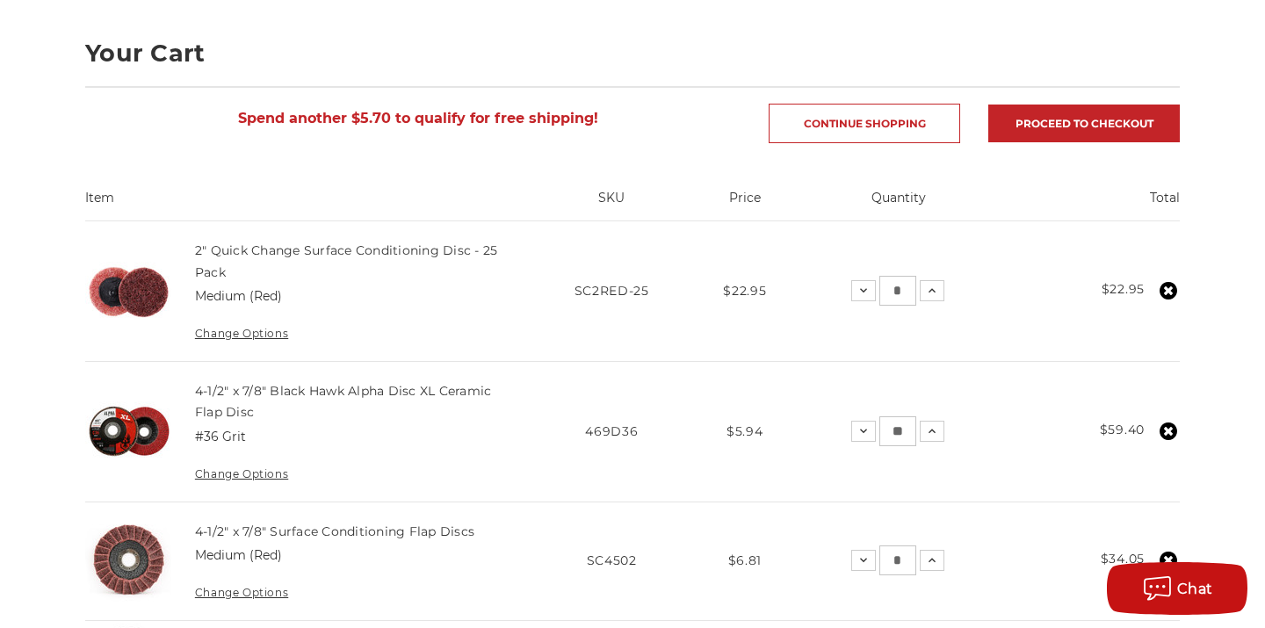
scroll to position [260, 0]
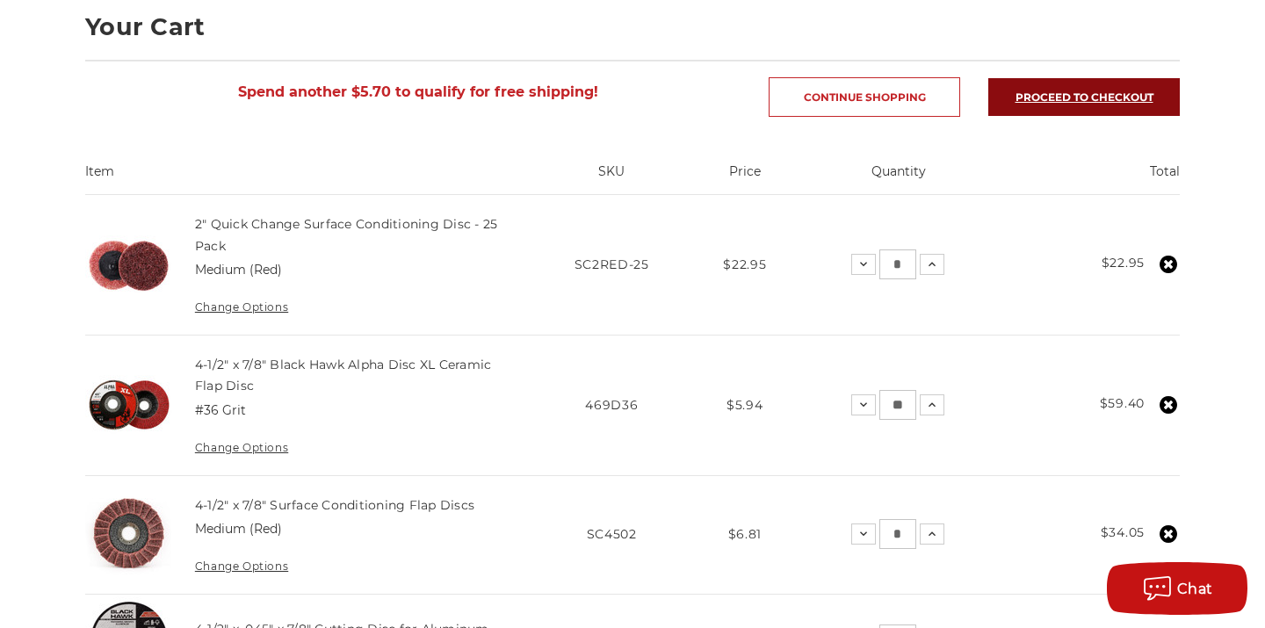
click at [1046, 105] on link "Proceed to checkout" at bounding box center [1083, 97] width 191 height 38
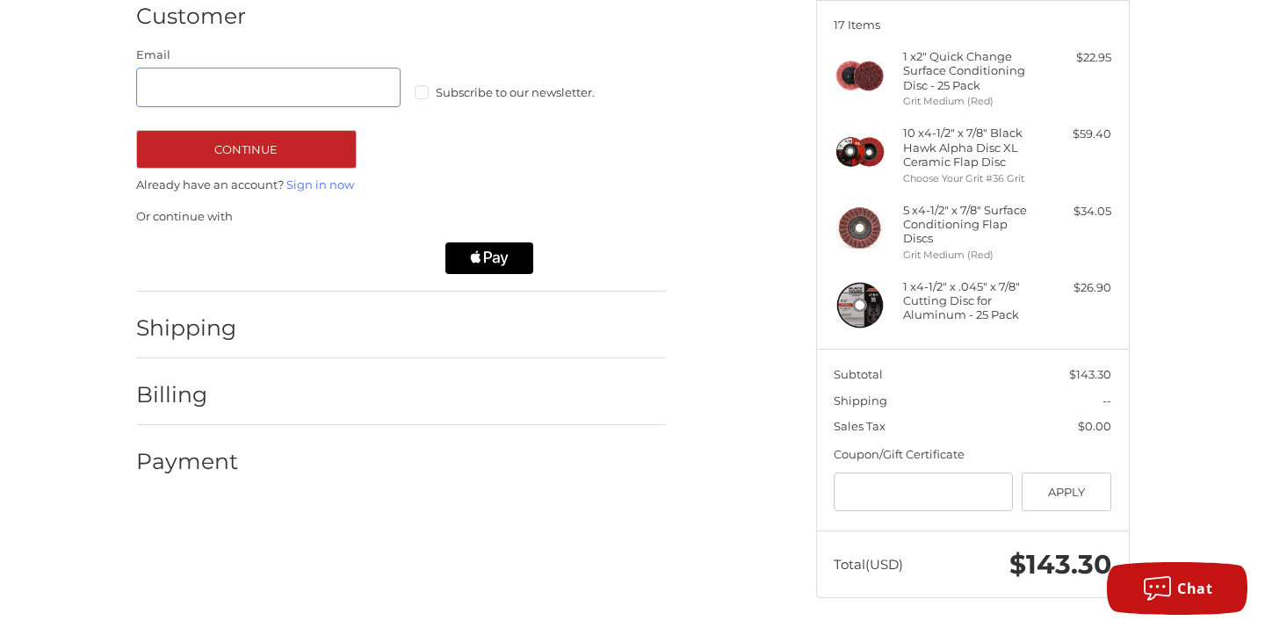
scroll to position [224, 0]
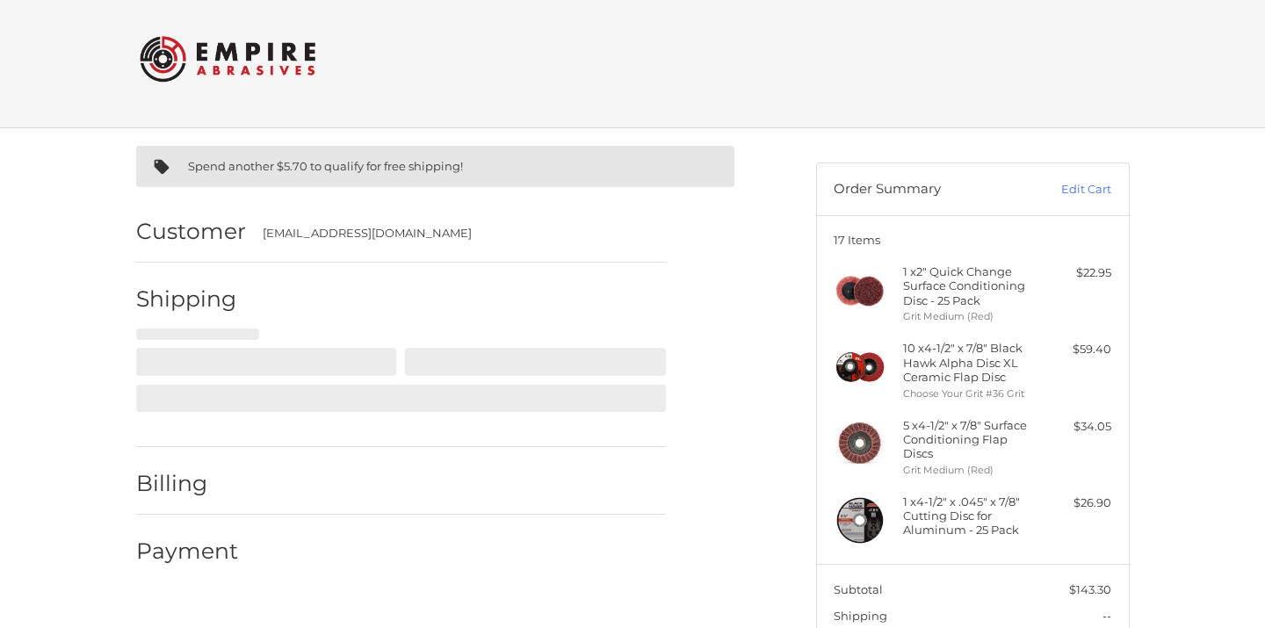
select select "**"
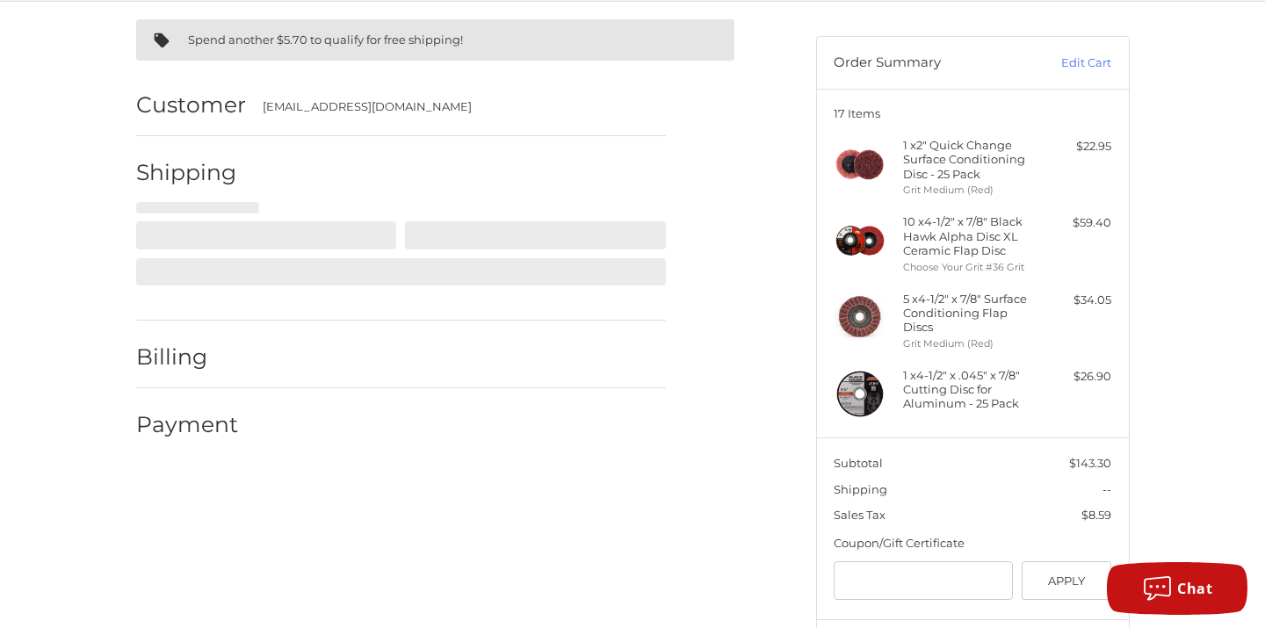
scroll to position [146, 0]
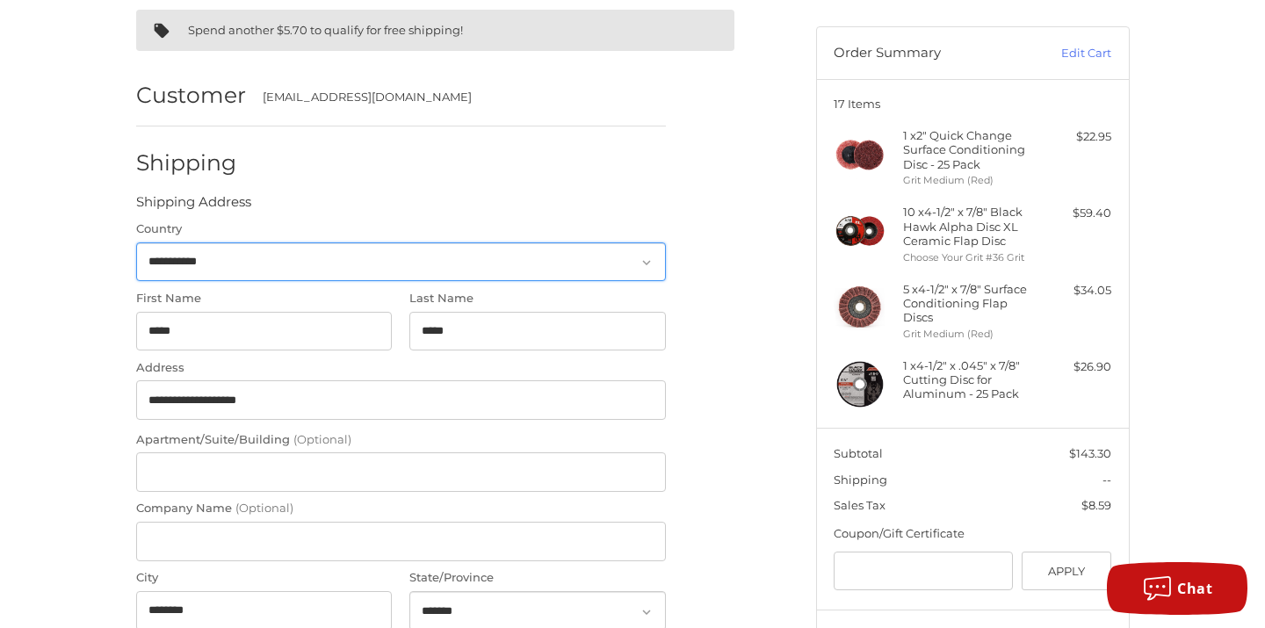
select select "**"
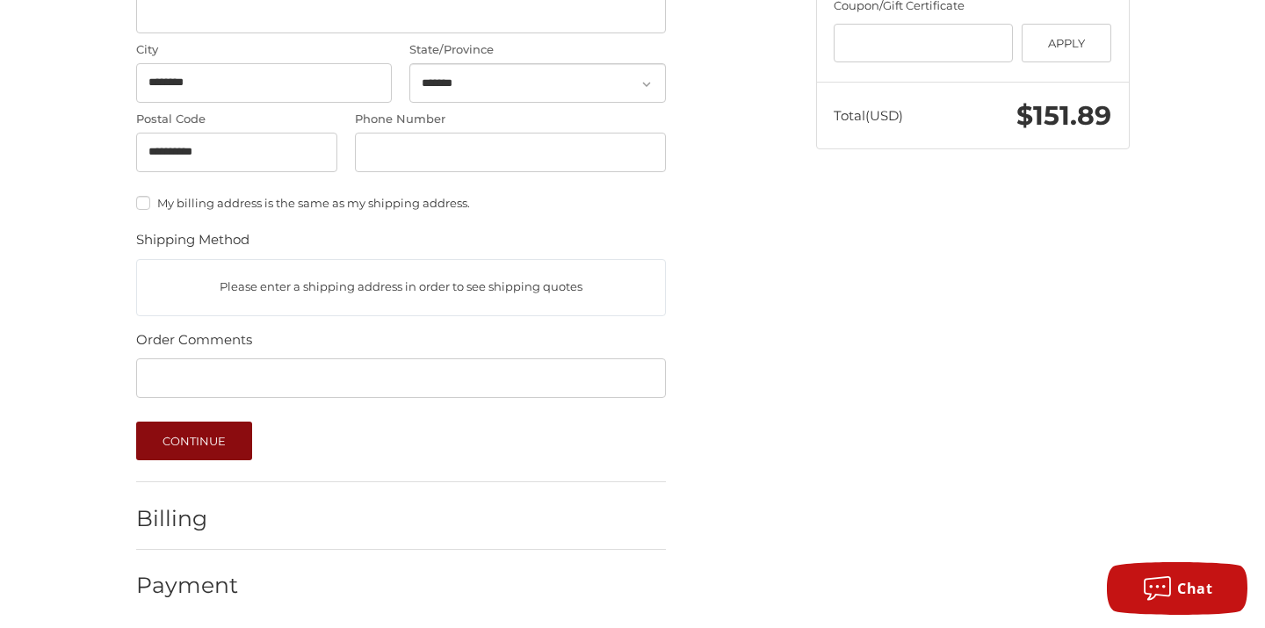
click at [207, 444] on button "Continue" at bounding box center [194, 441] width 117 height 39
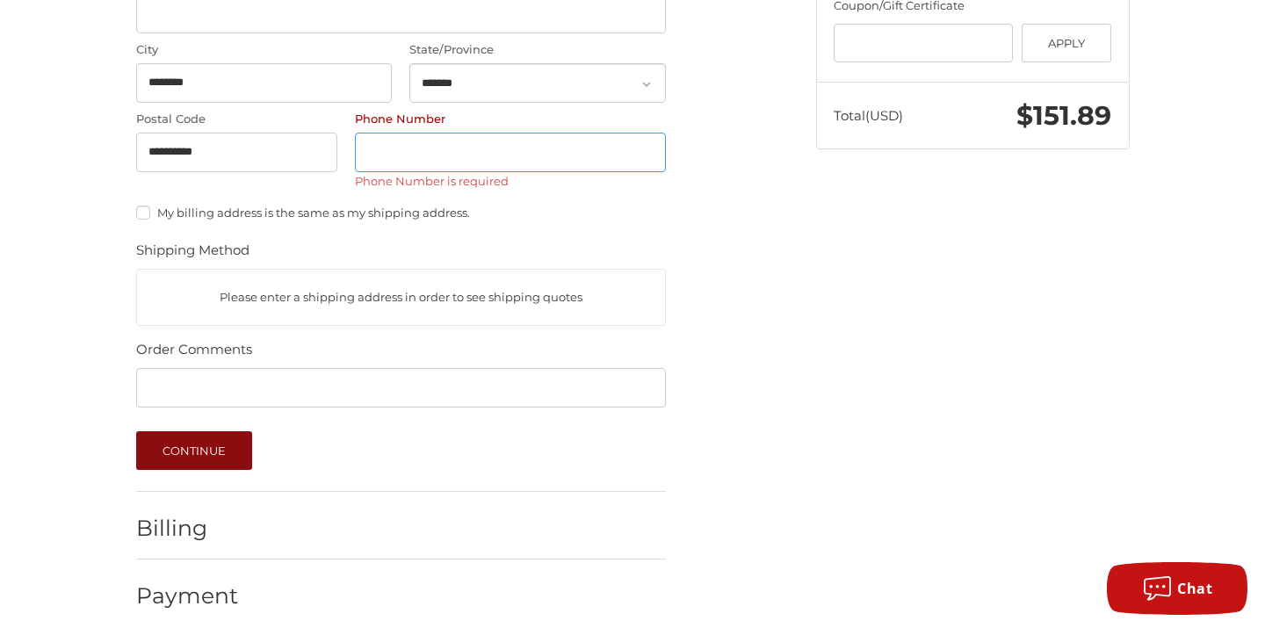
scroll to position [508, 0]
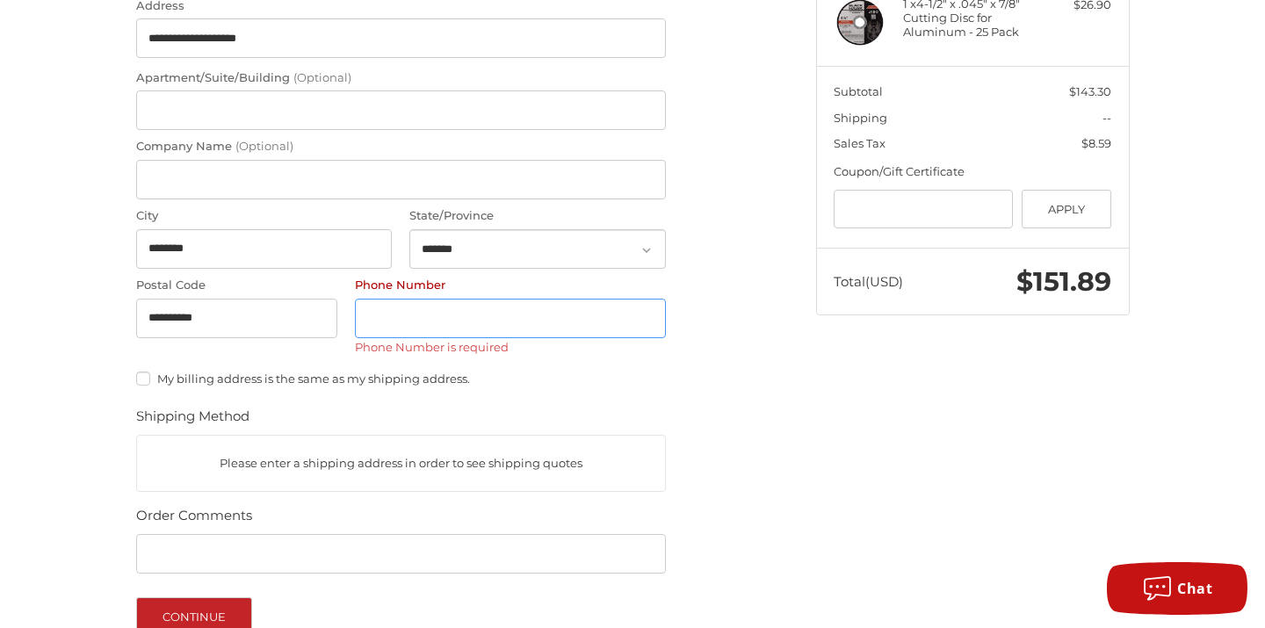
click at [394, 329] on input "Phone Number" at bounding box center [510, 319] width 311 height 40
type input "**********"
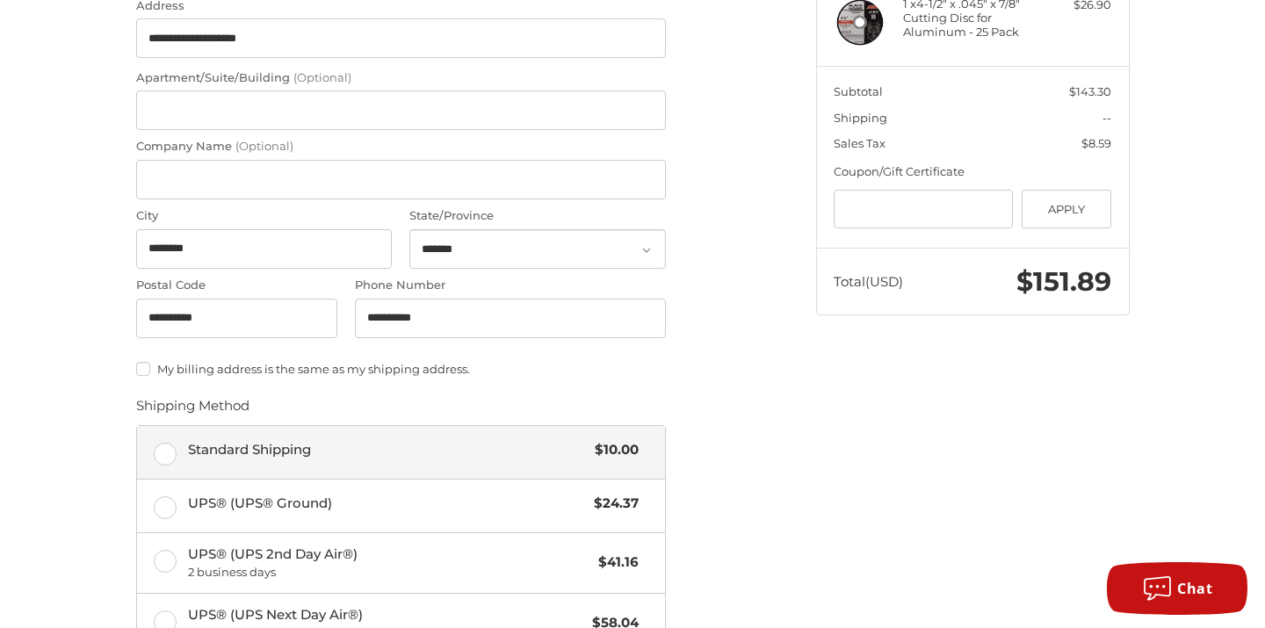
click at [168, 446] on label "Standard Shipping $10.00" at bounding box center [401, 452] width 528 height 53
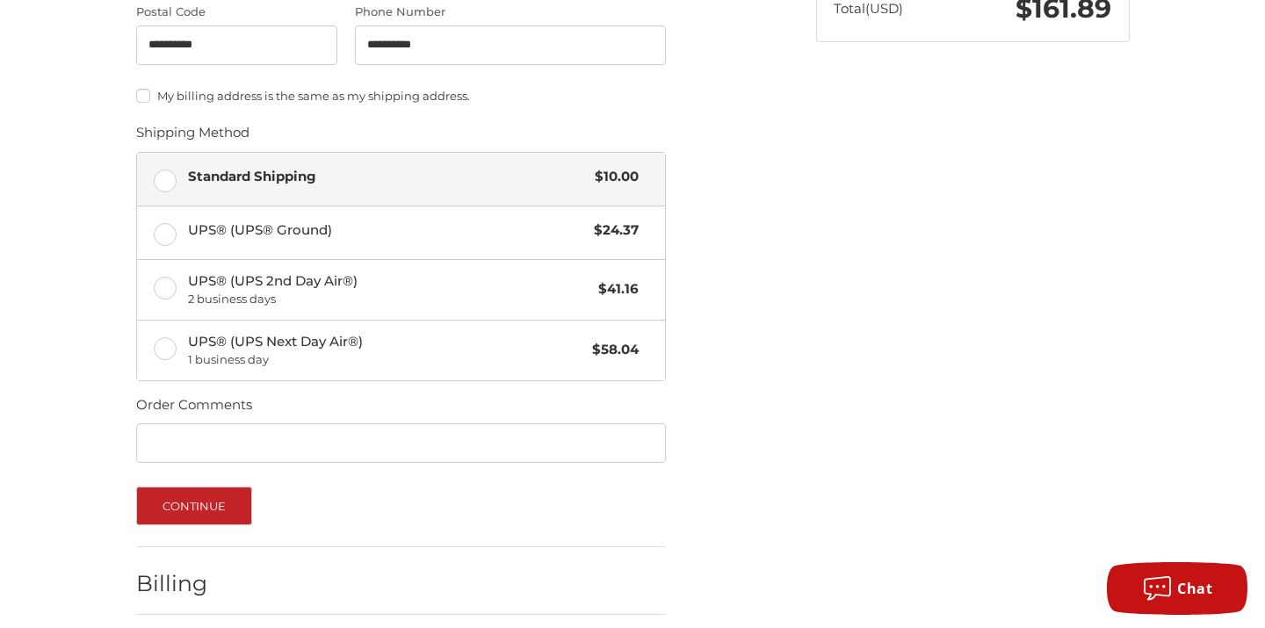
scroll to position [791, 0]
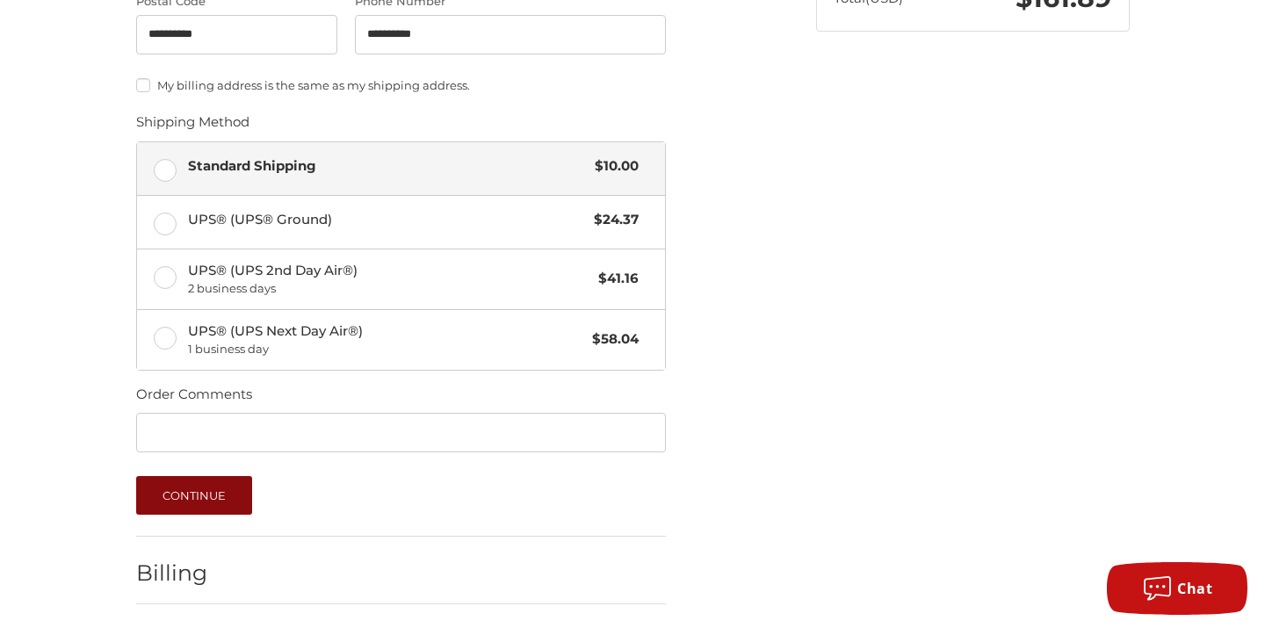
click at [199, 495] on button "Continue" at bounding box center [194, 495] width 117 height 39
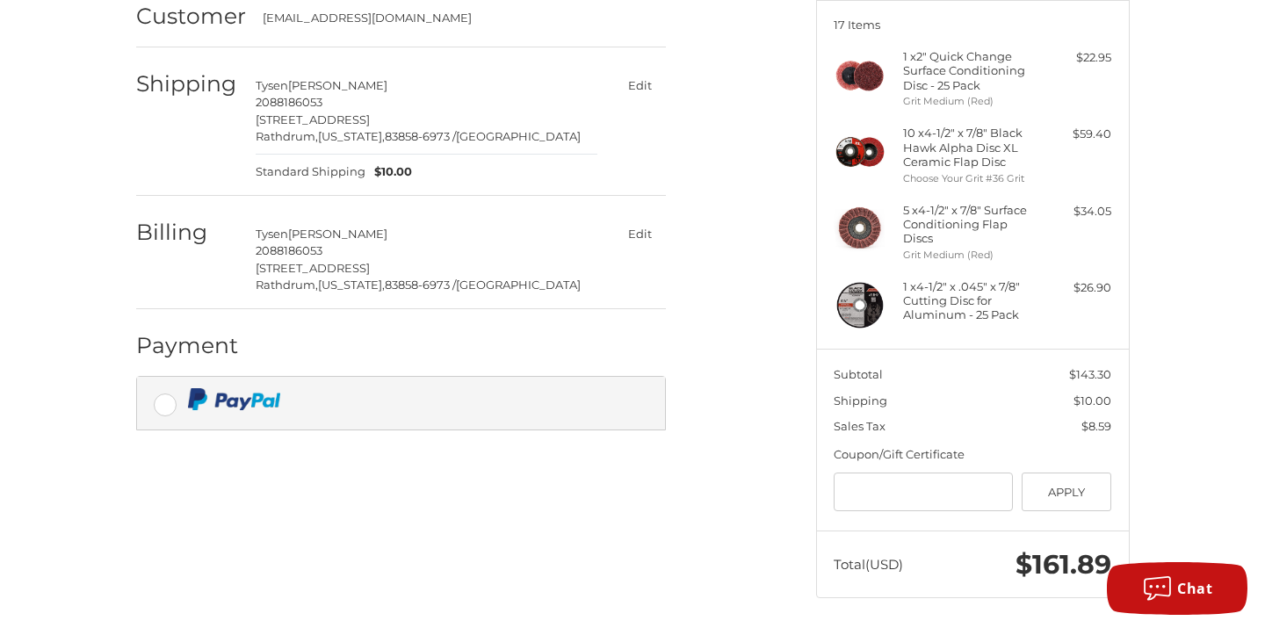
scroll to position [224, 0]
click at [159, 397] on label at bounding box center [401, 404] width 528 height 53
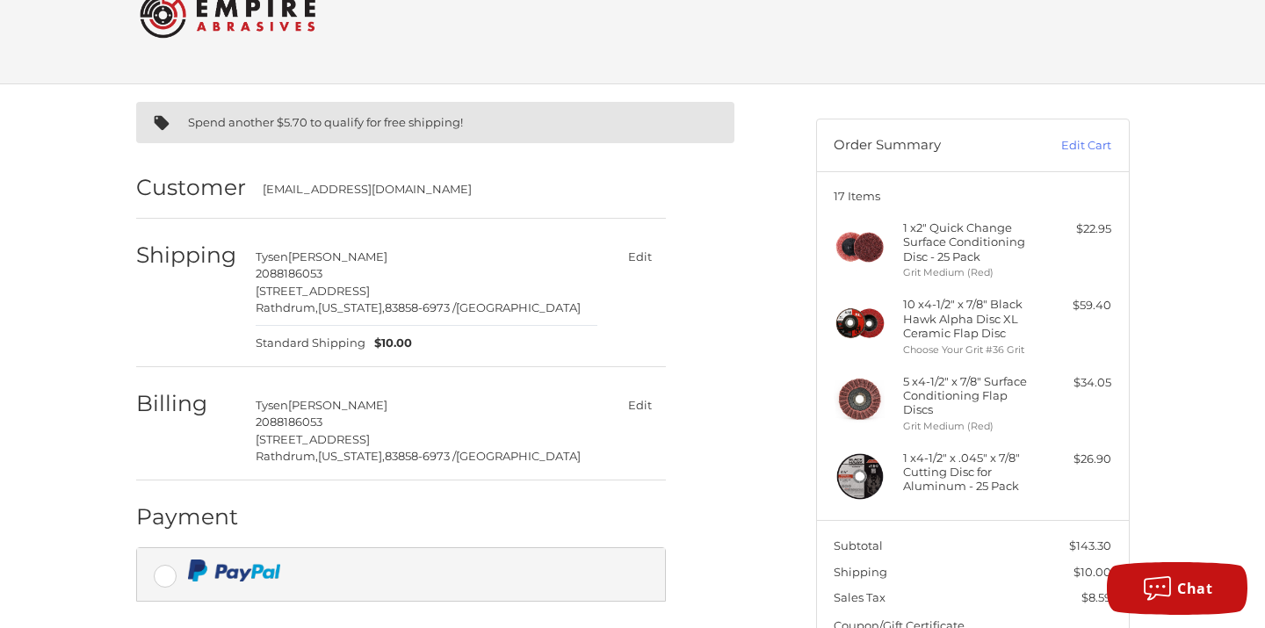
scroll to position [55, 0]
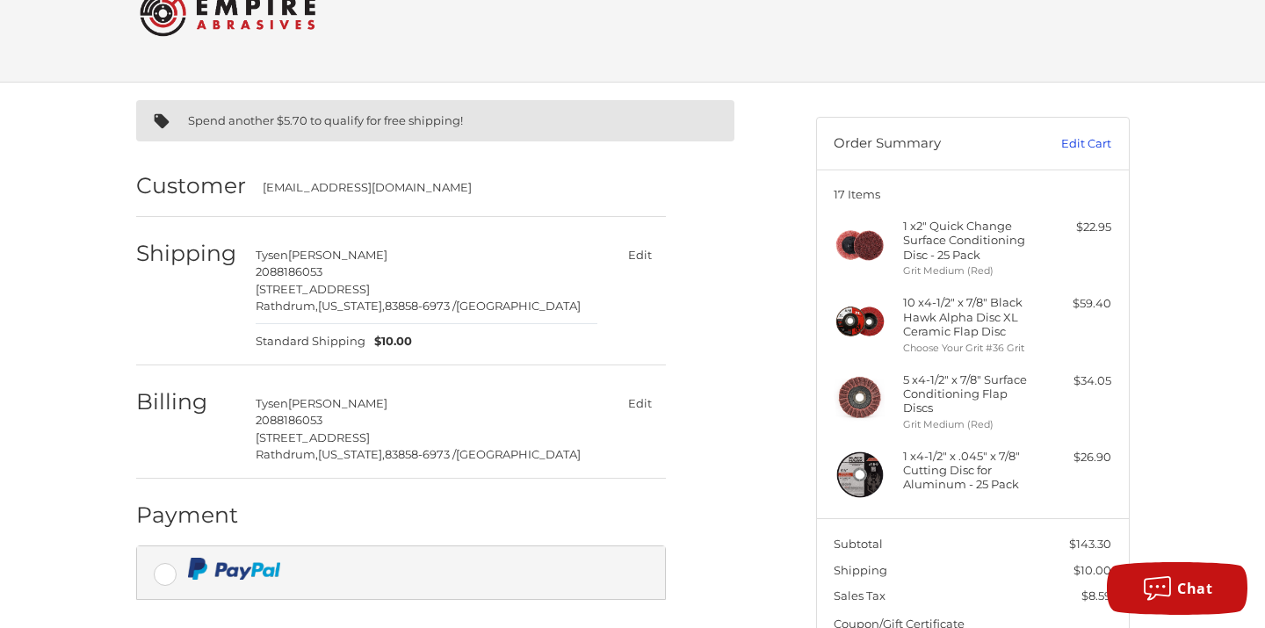
click at [1080, 142] on link "Edit Cart" at bounding box center [1066, 144] width 89 height 18
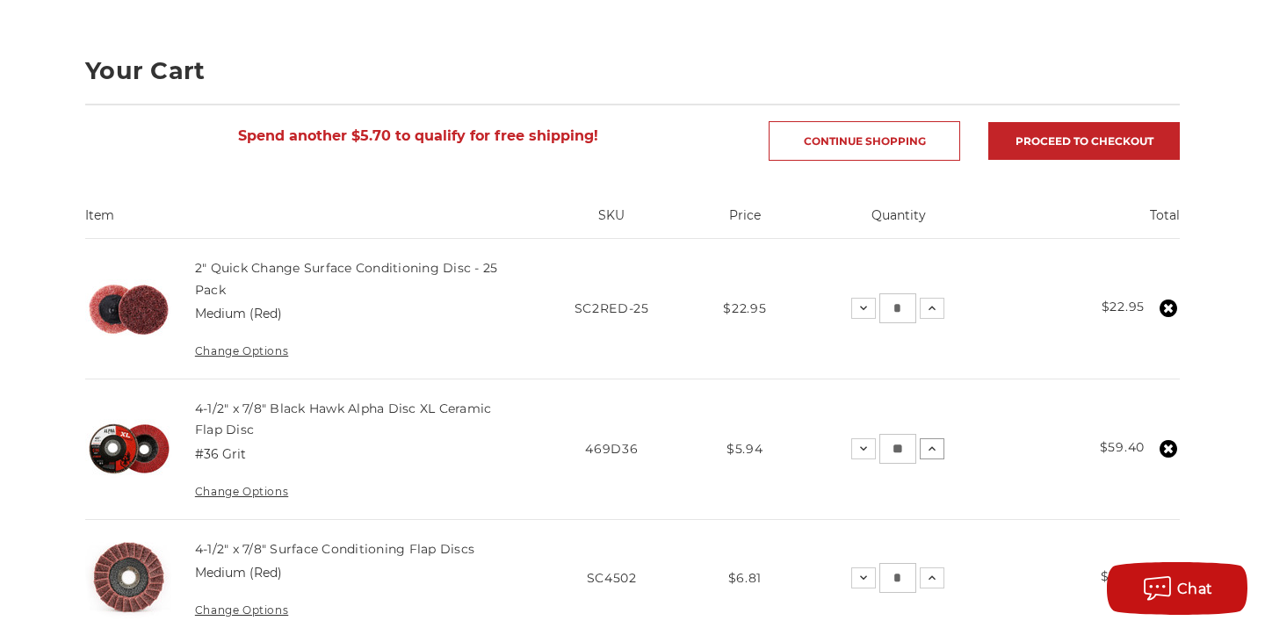
click at [935, 449] on icon at bounding box center [932, 449] width 14 height 14
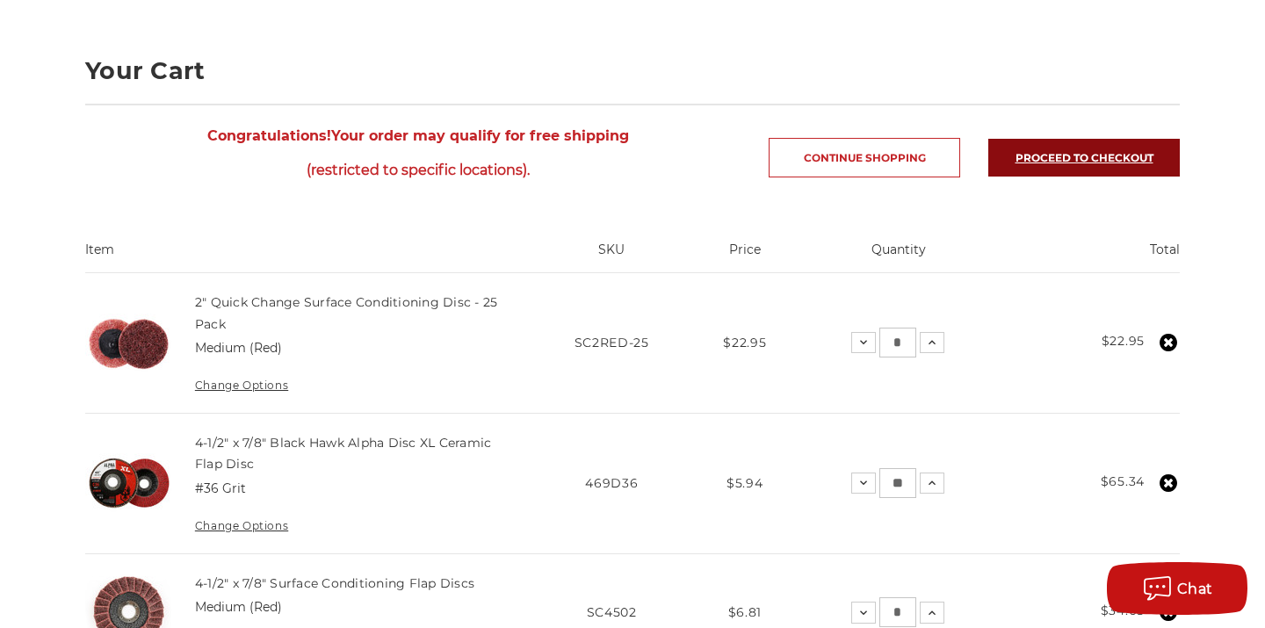
click at [1090, 158] on link "Proceed to checkout" at bounding box center [1083, 158] width 191 height 38
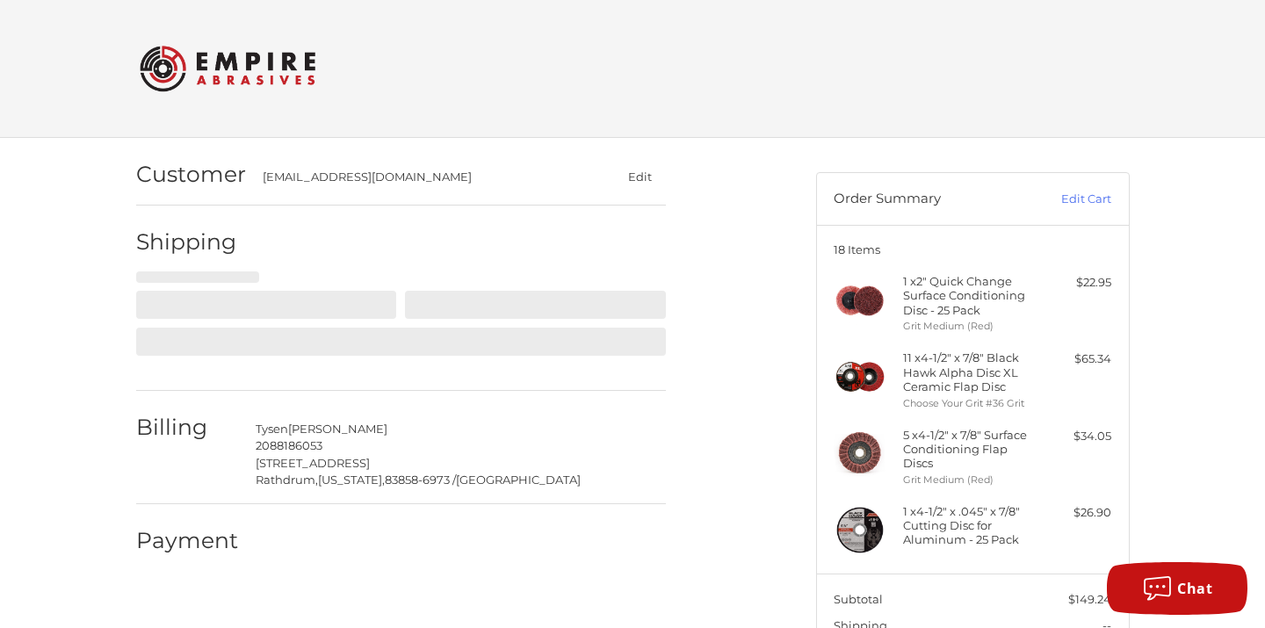
select select "**"
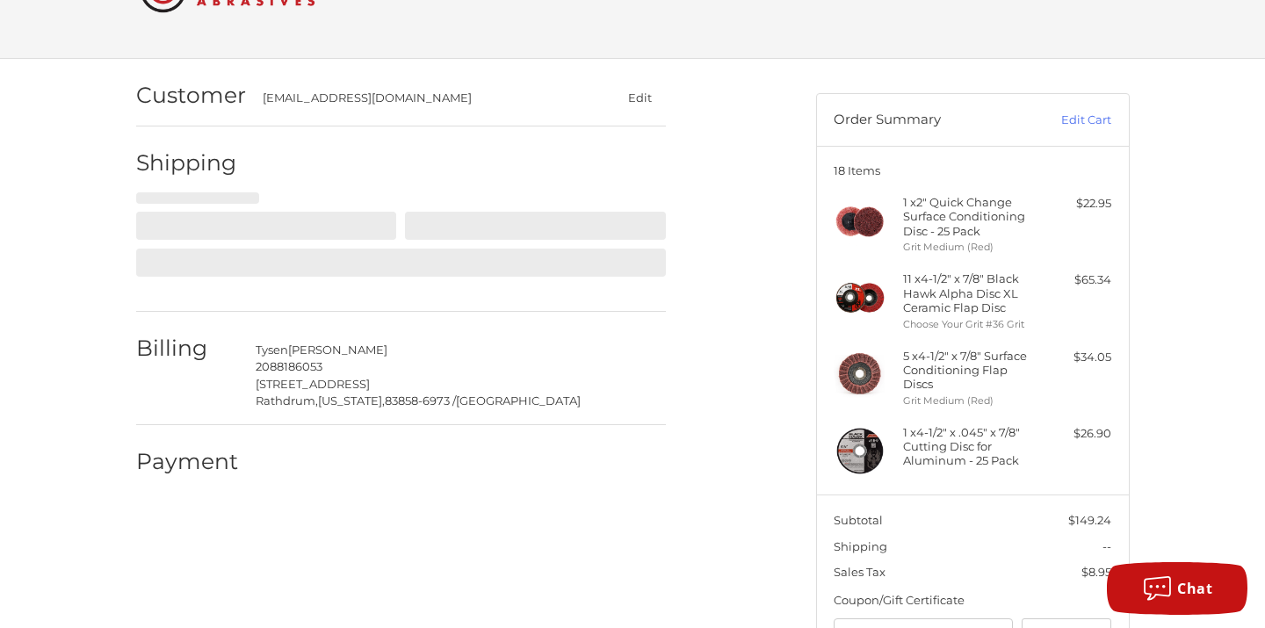
select select "**"
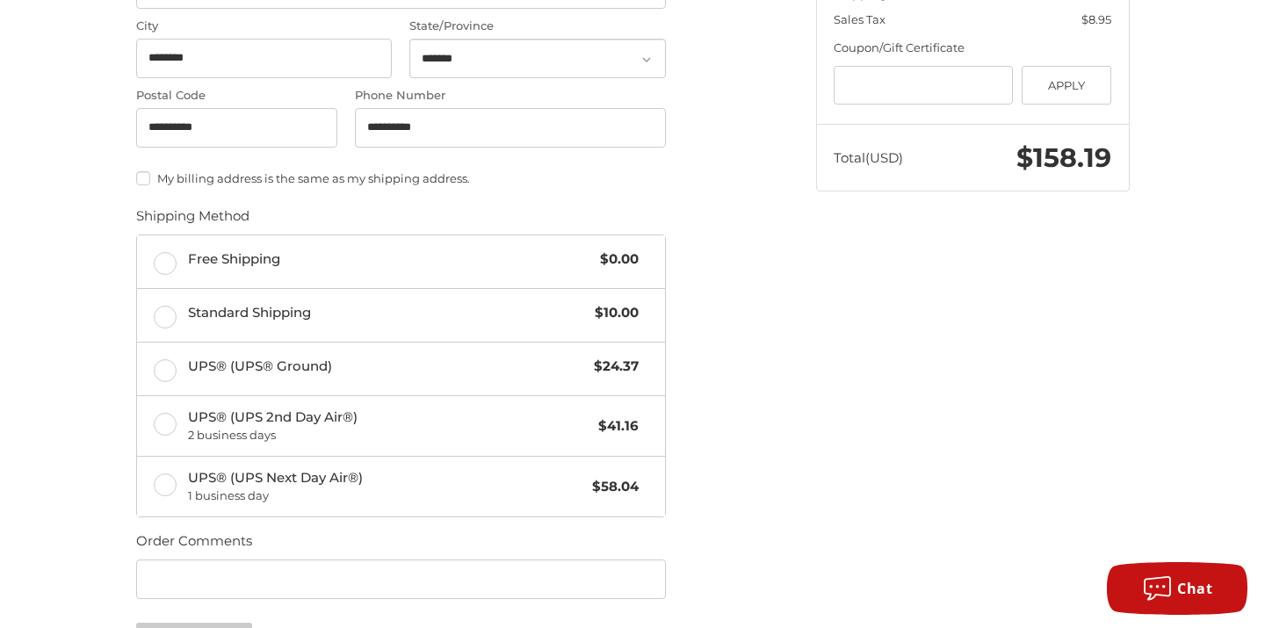
scroll to position [632, 0]
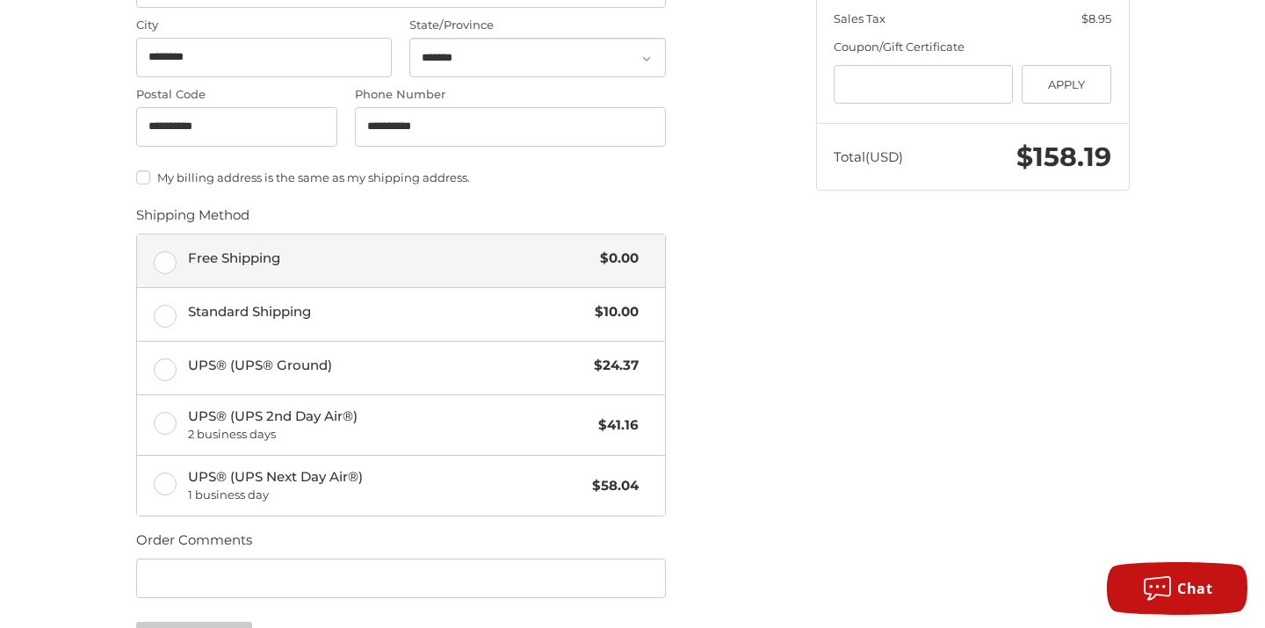
click at [165, 258] on label "Free Shipping $0.00" at bounding box center [401, 261] width 528 height 53
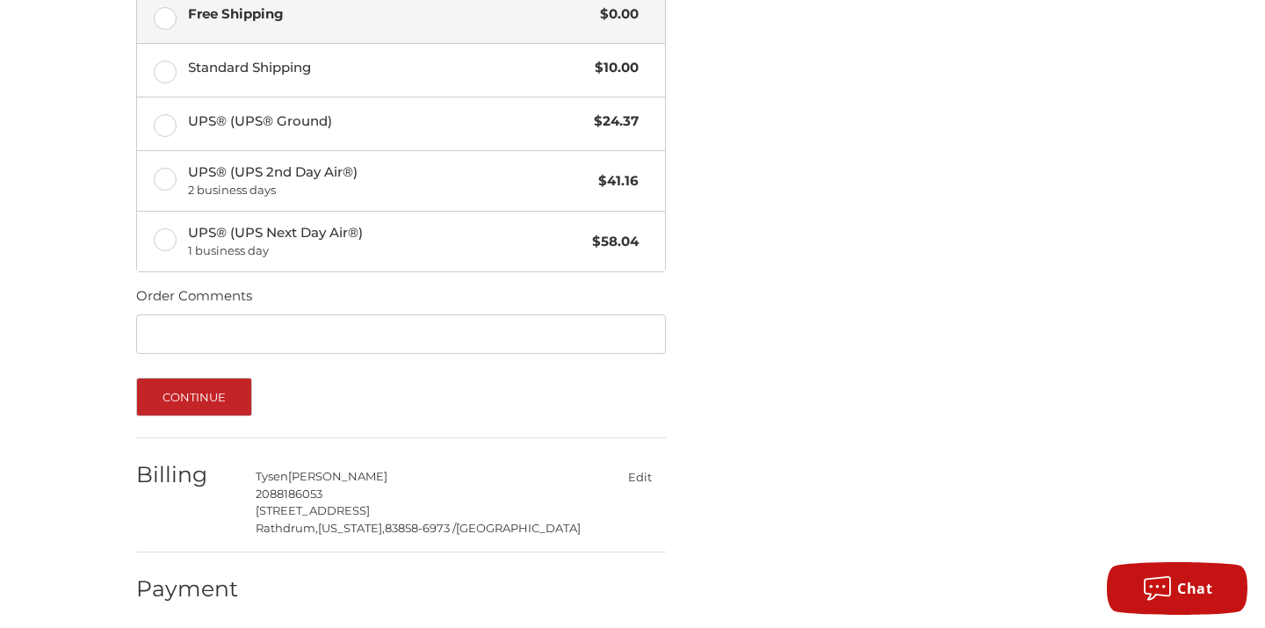
scroll to position [876, 0]
click at [223, 400] on button "Continue" at bounding box center [194, 398] width 117 height 39
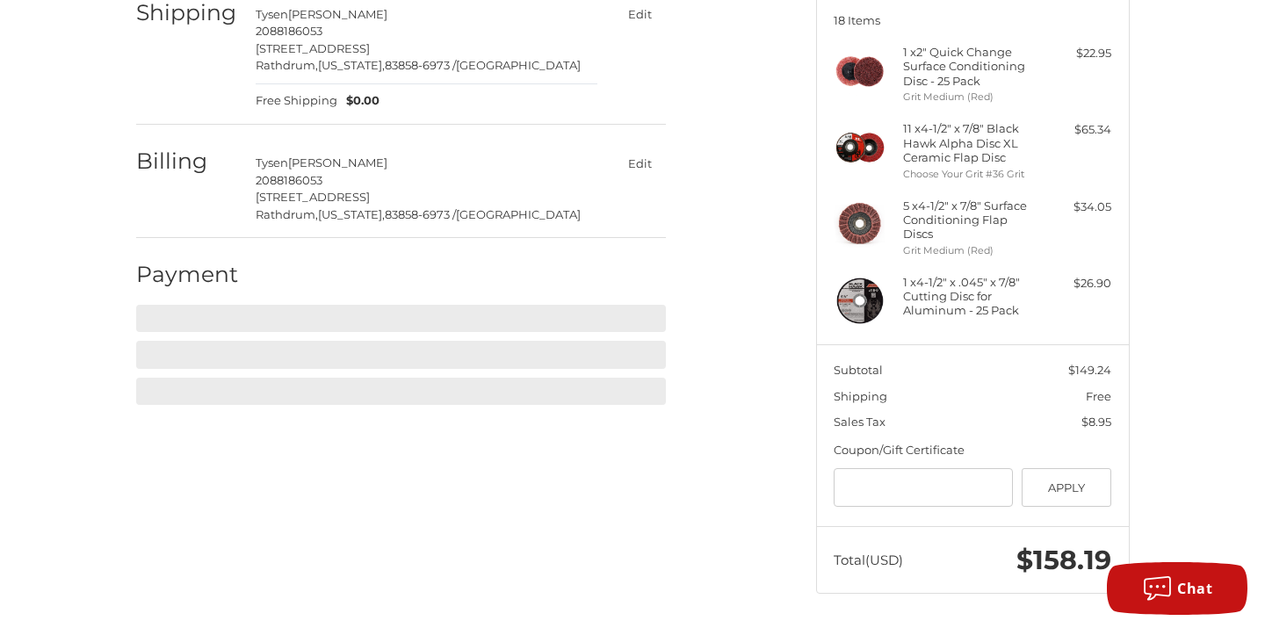
scroll to position [224, 0]
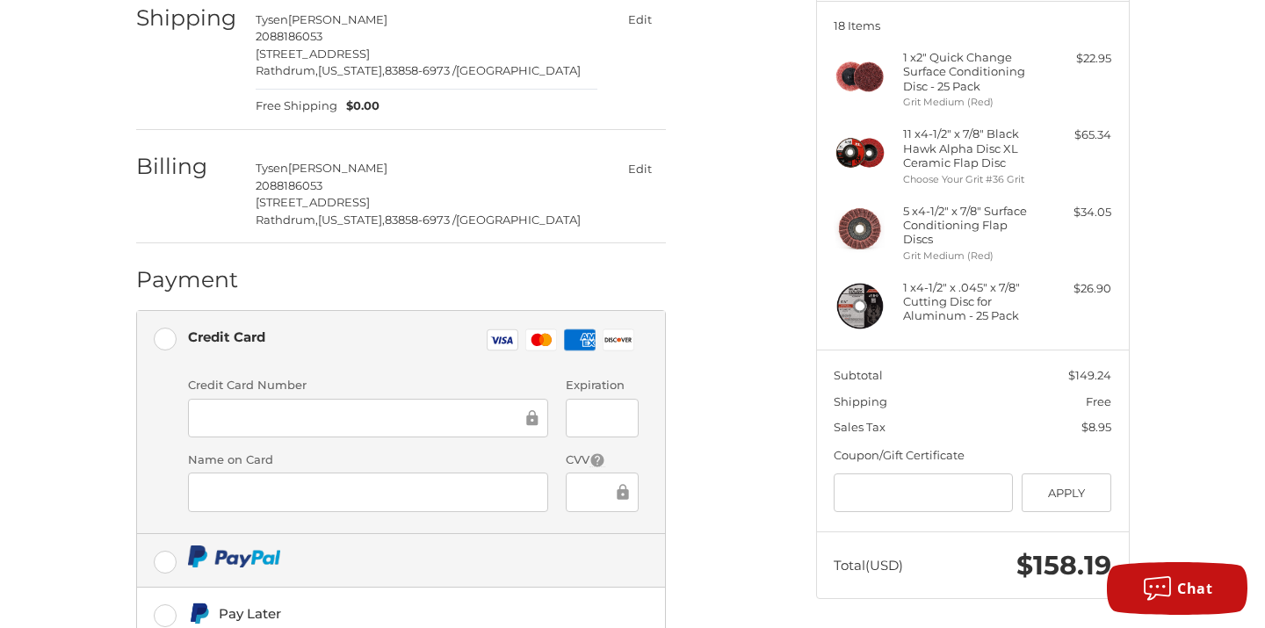
click at [206, 559] on img at bounding box center [234, 556] width 92 height 22
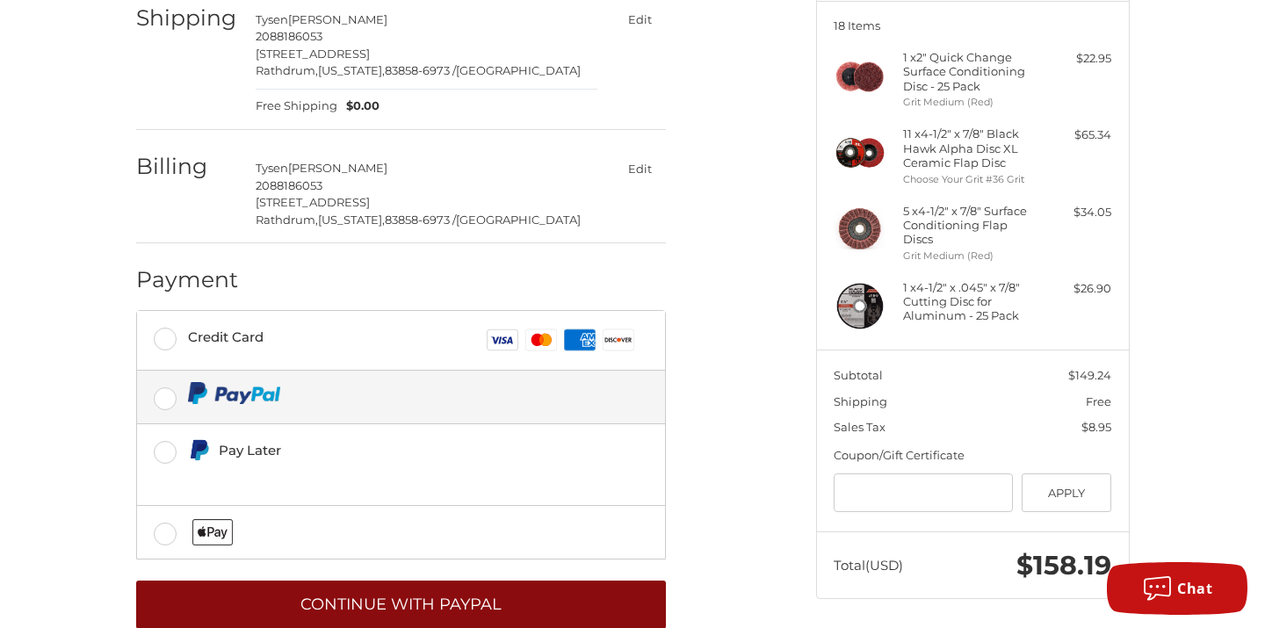
click at [314, 597] on button "Continue with PayPal" at bounding box center [401, 605] width 530 height 48
